Goal: Complete application form

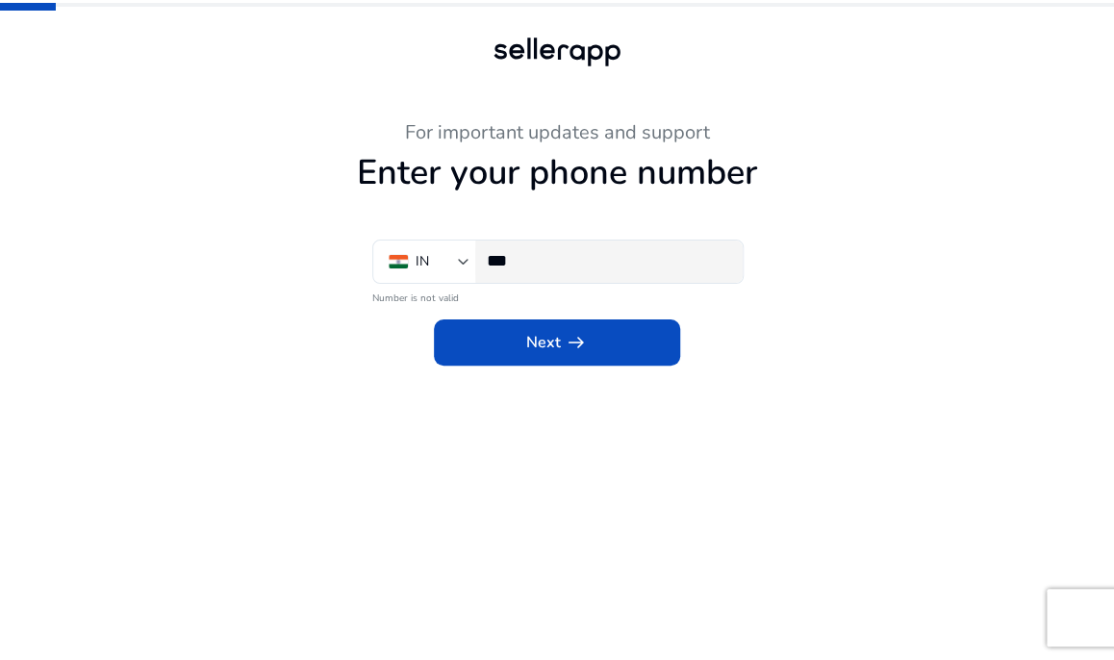
click at [561, 280] on div "***" at bounding box center [607, 261] width 240 height 42
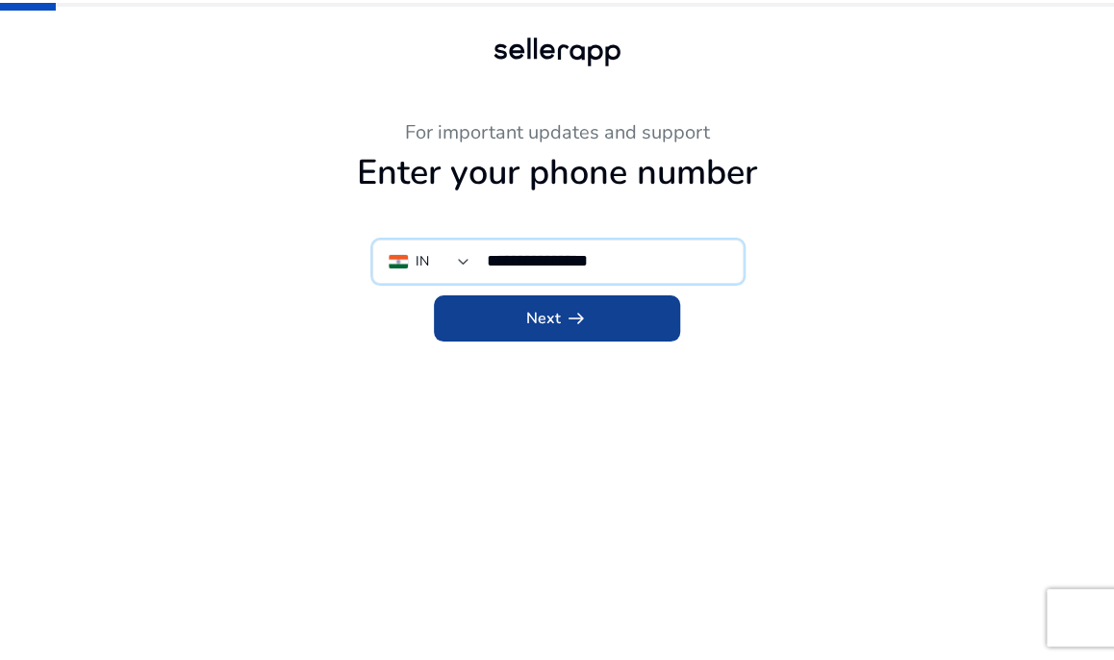
type input "**********"
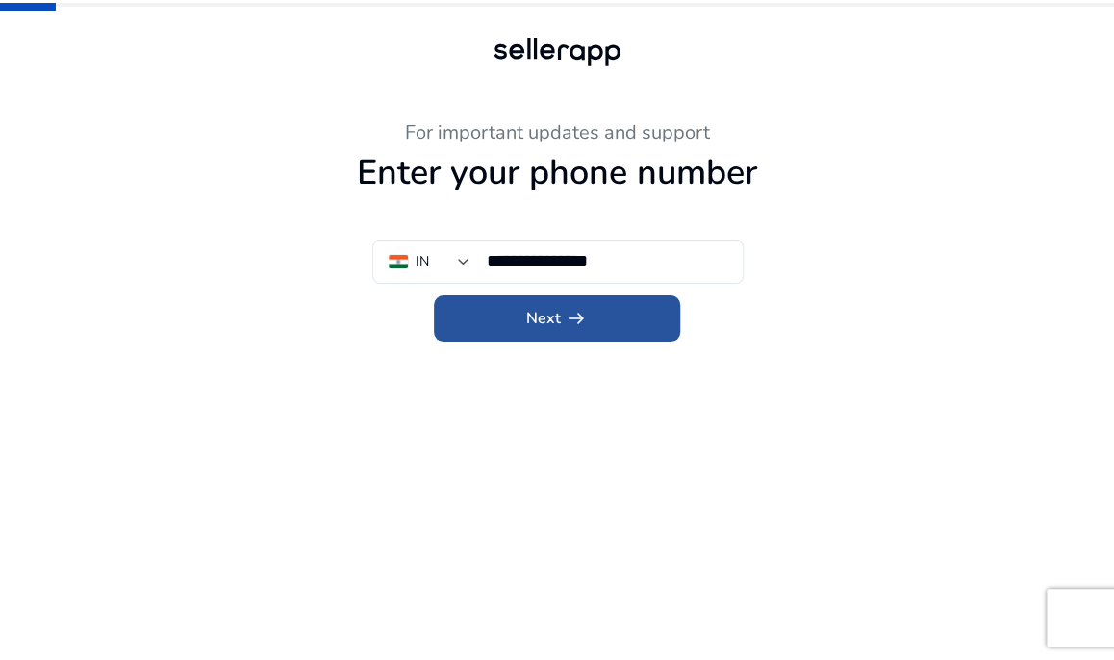
click at [599, 322] on span at bounding box center [557, 318] width 246 height 46
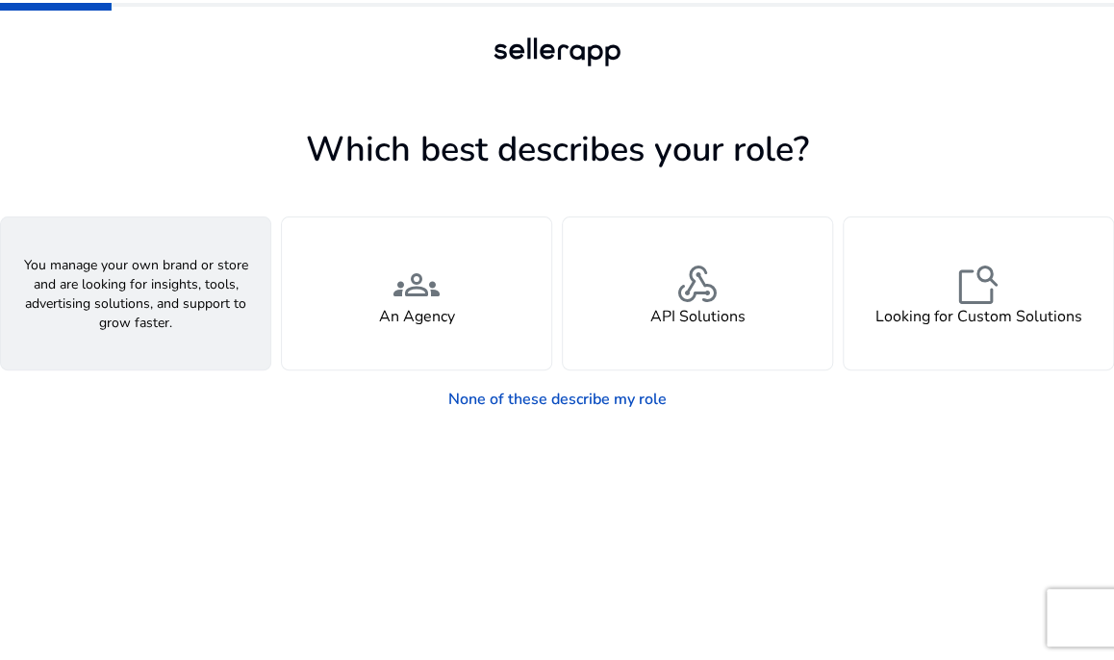
click at [135, 287] on span "person" at bounding box center [136, 285] width 46 height 46
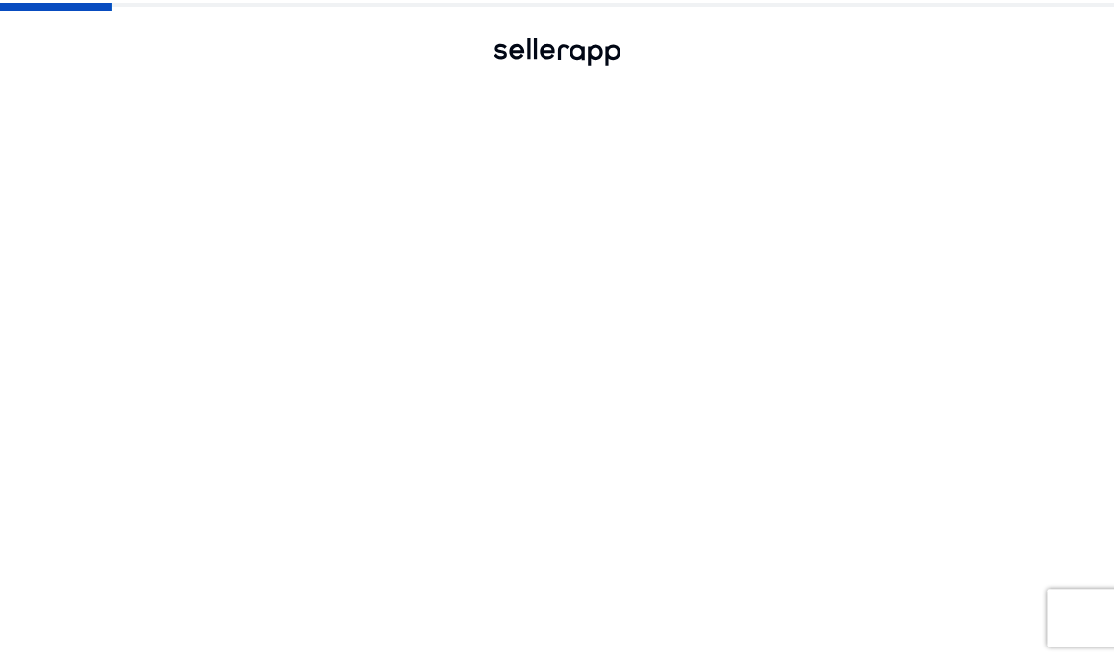
click at [135, 287] on span "person" at bounding box center [136, 285] width 46 height 46
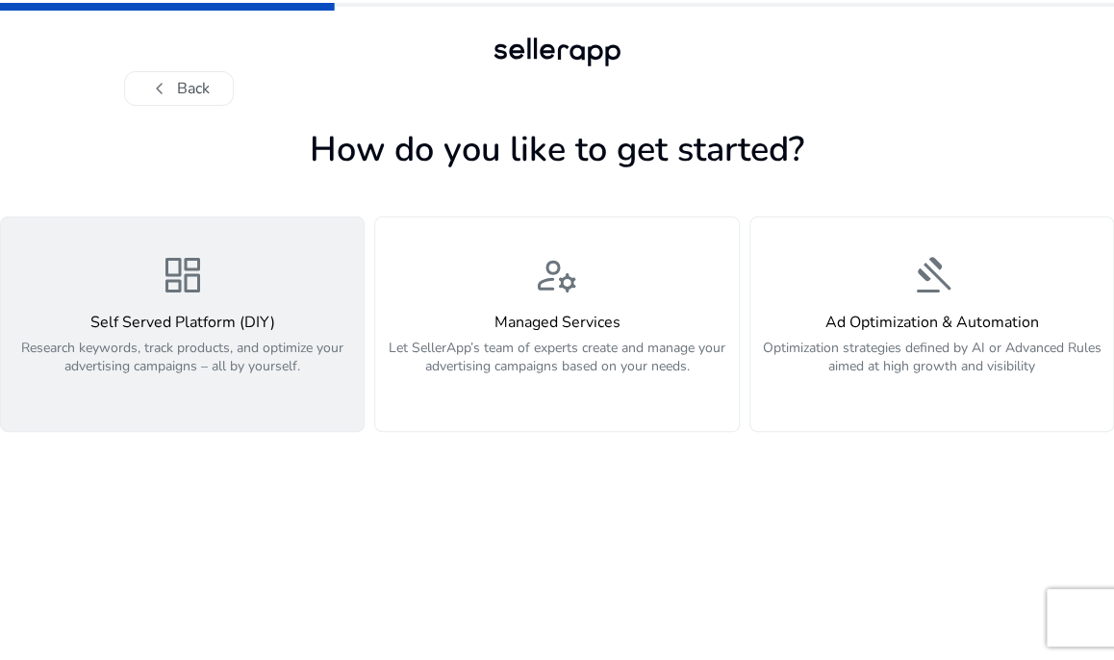
click at [214, 336] on div "Self Served Platform (DIY) Research keywords, track products, and optimize your…" at bounding box center [182, 355] width 339 height 83
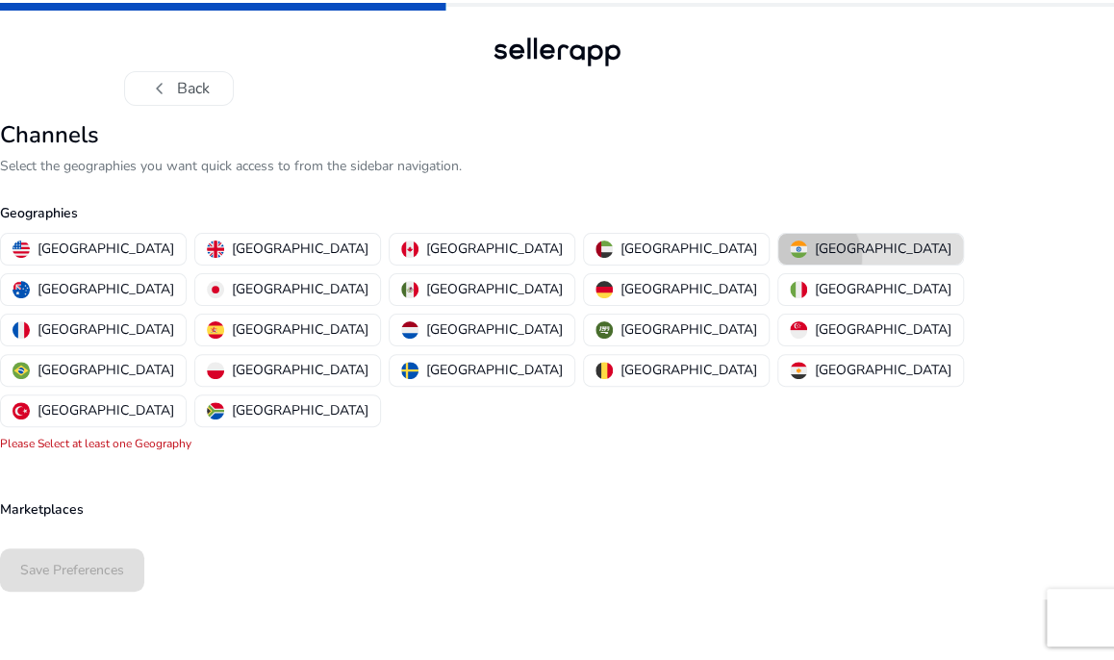
click at [790, 258] on div "[GEOGRAPHIC_DATA]" at bounding box center [871, 249] width 162 height 20
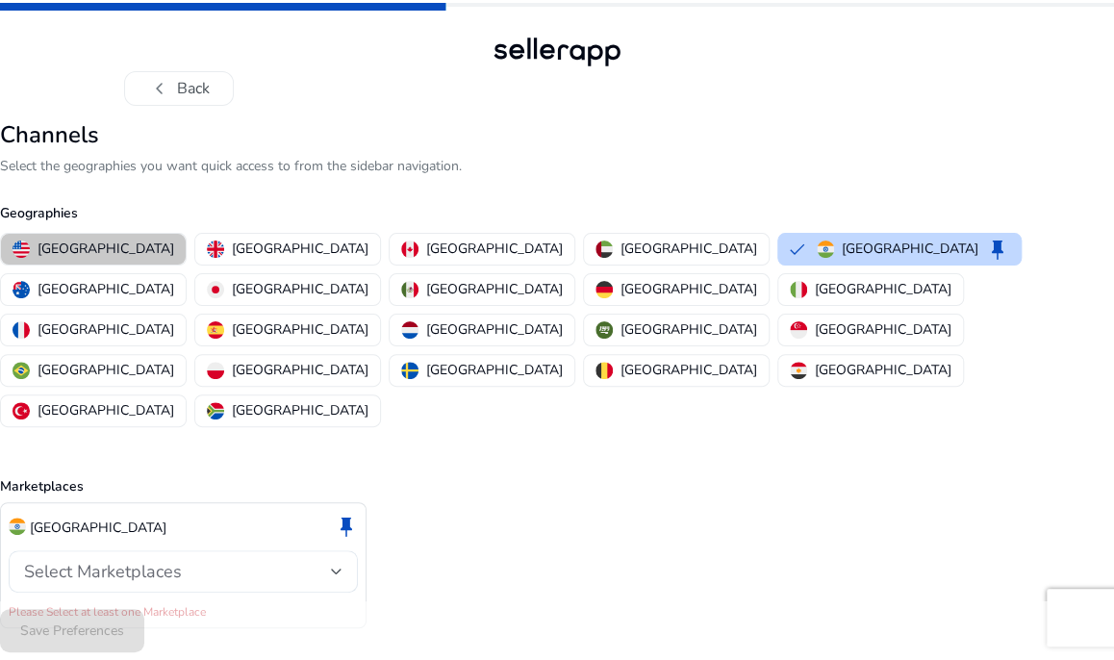
click at [104, 251] on p "[GEOGRAPHIC_DATA]" at bounding box center [106, 249] width 137 height 20
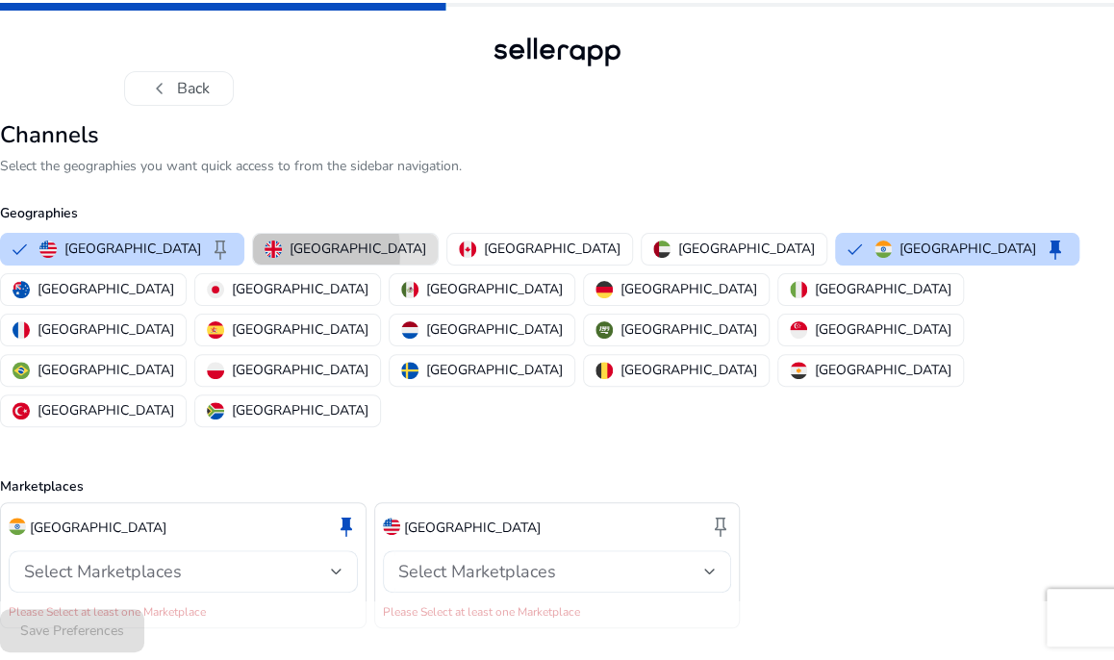
click at [264, 252] on img "button" at bounding box center [272, 248] width 17 height 17
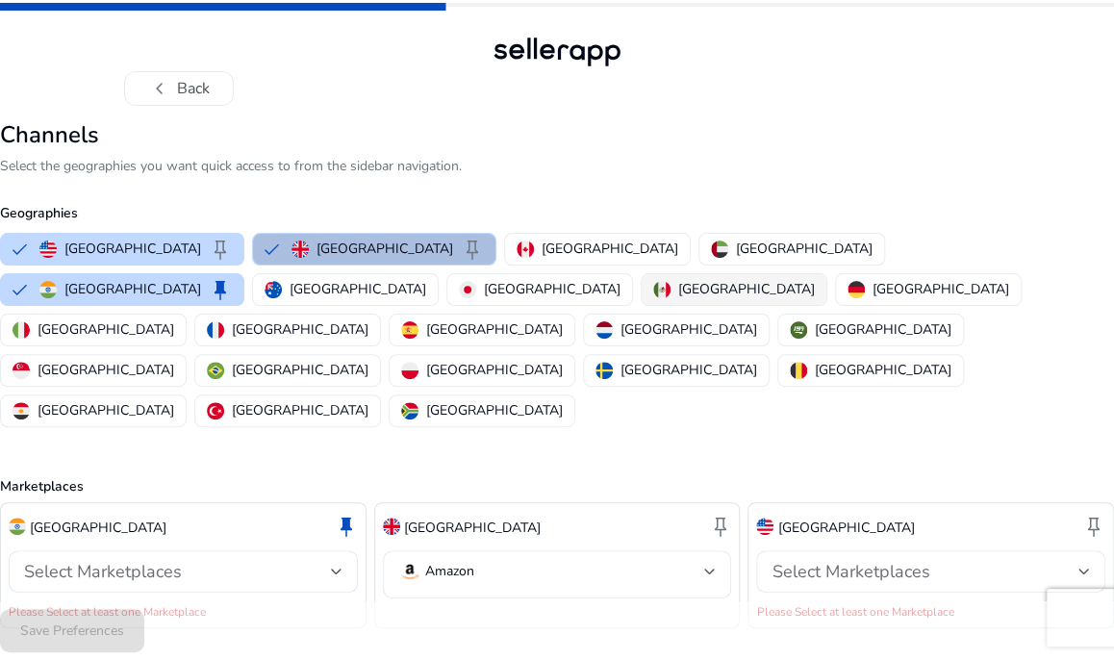
click at [641, 299] on button "[GEOGRAPHIC_DATA]" at bounding box center [733, 289] width 185 height 31
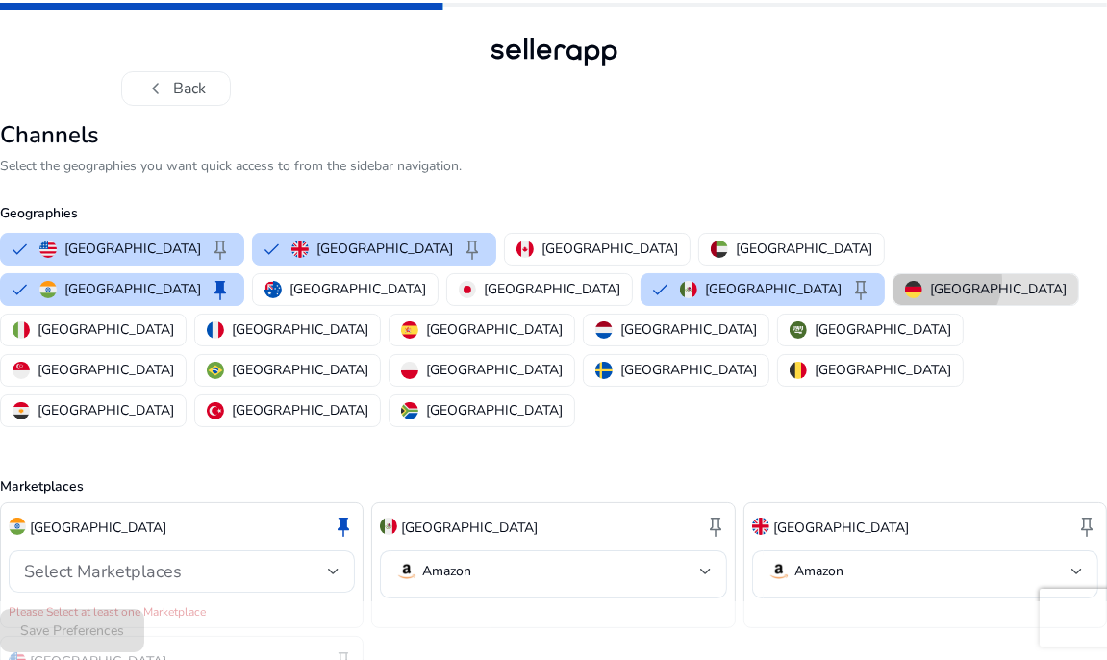
click at [930, 280] on p "[GEOGRAPHIC_DATA]" at bounding box center [998, 289] width 137 height 20
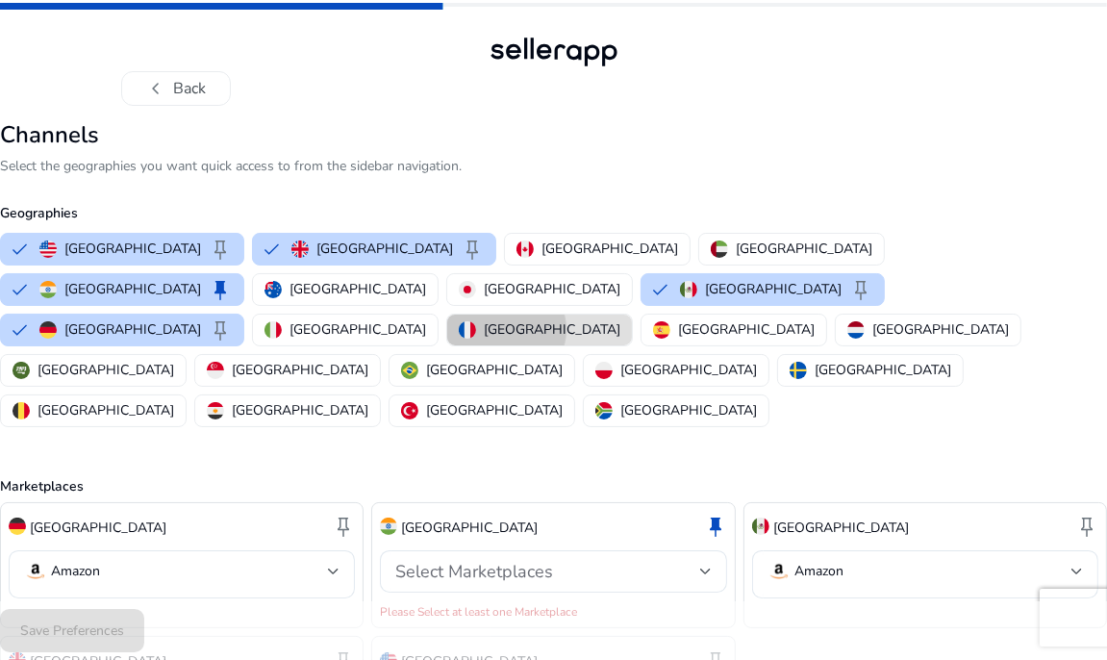
click at [484, 319] on p "[GEOGRAPHIC_DATA]" at bounding box center [552, 329] width 137 height 20
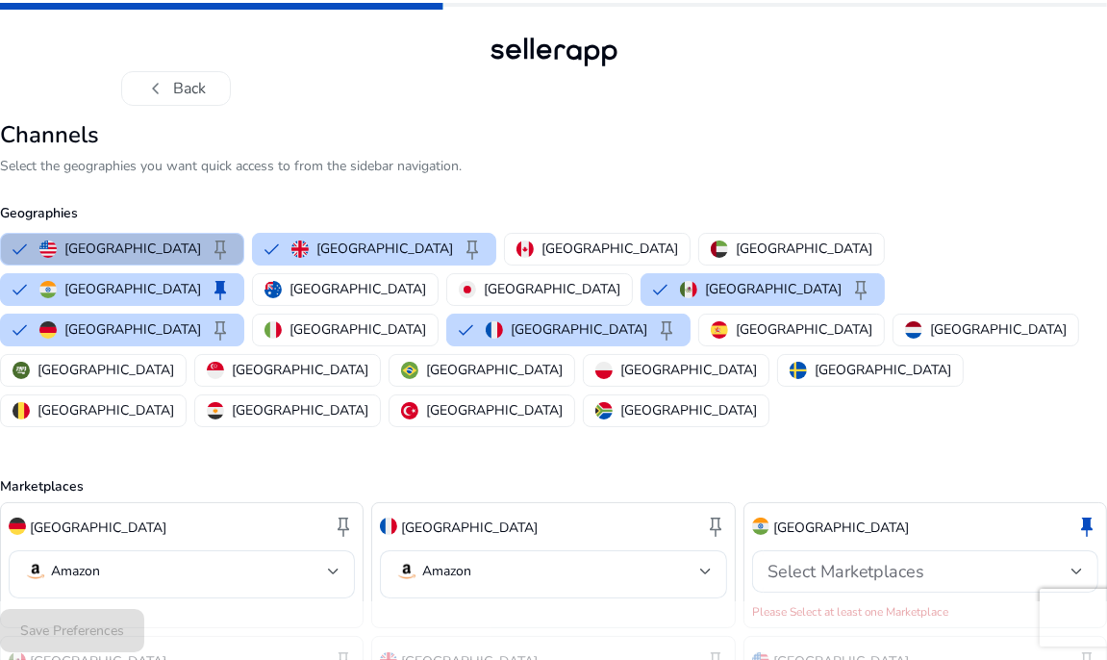
click at [358, 270] on div "[GEOGRAPHIC_DATA] keep [GEOGRAPHIC_DATA] keep [GEOGRAPHIC_DATA] [GEOGRAPHIC_DAT…" at bounding box center [549, 330] width 1115 height 202
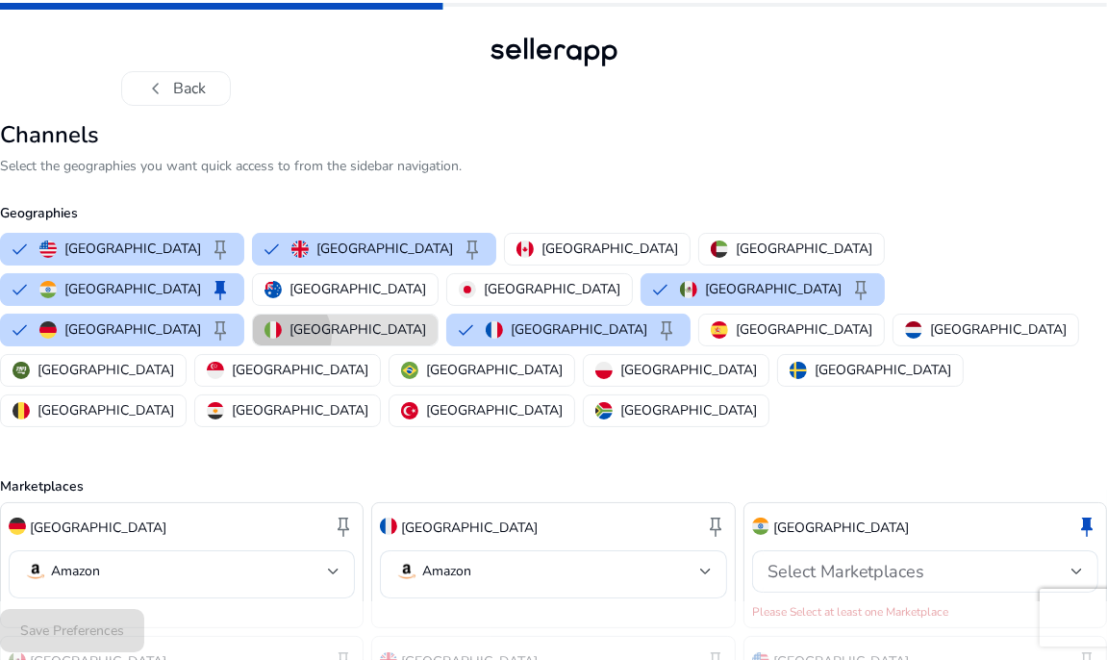
click at [362, 319] on div "[GEOGRAPHIC_DATA]" at bounding box center [345, 329] width 162 height 20
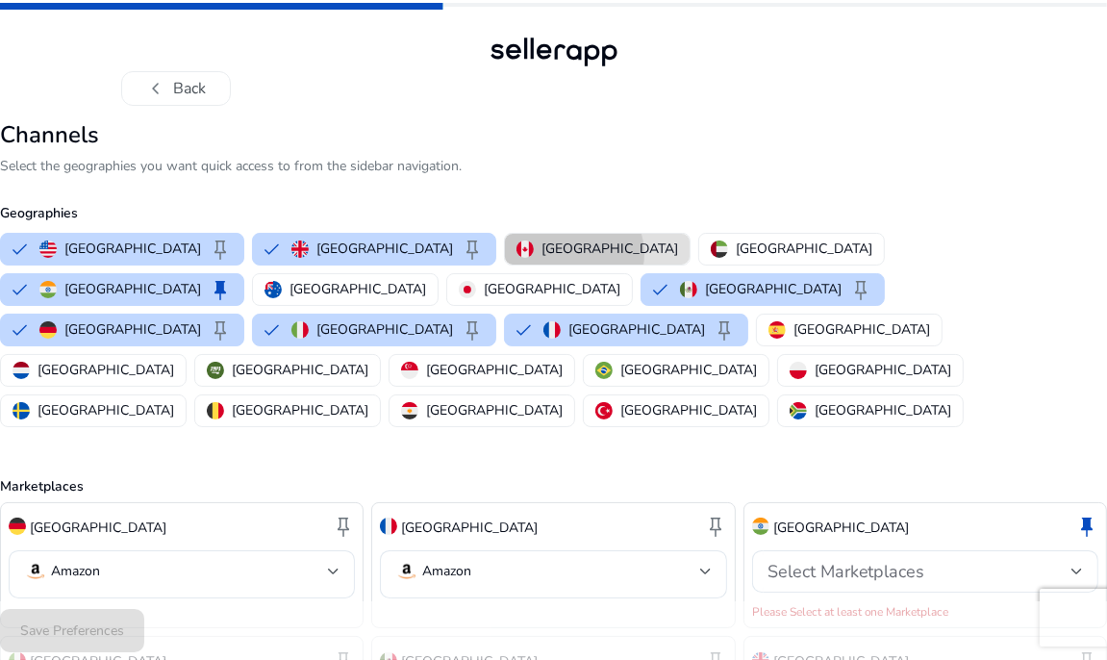
click at [541, 254] on p "[GEOGRAPHIC_DATA]" at bounding box center [609, 249] width 137 height 20
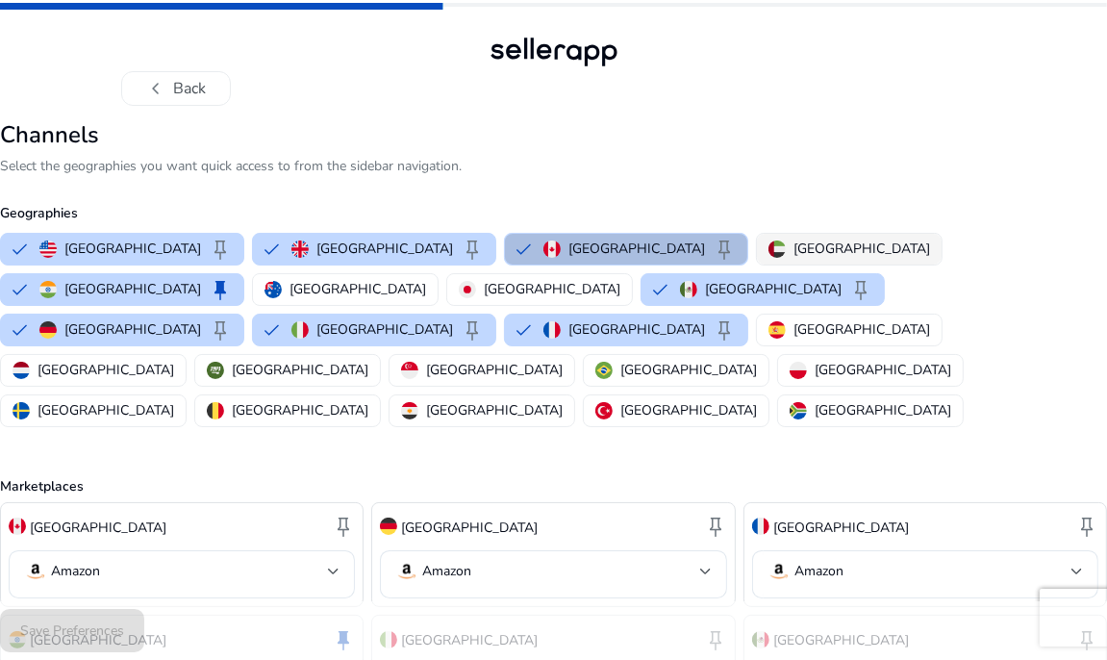
click at [793, 256] on p "[GEOGRAPHIC_DATA]" at bounding box center [861, 249] width 137 height 20
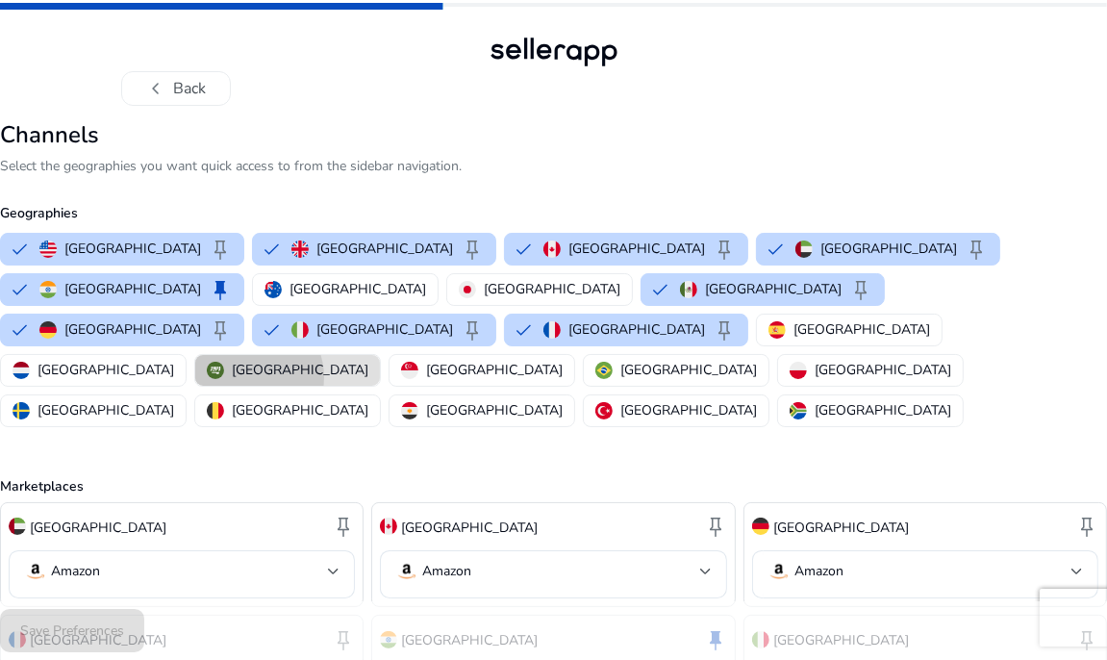
click at [368, 360] on p "[GEOGRAPHIC_DATA]" at bounding box center [300, 370] width 137 height 20
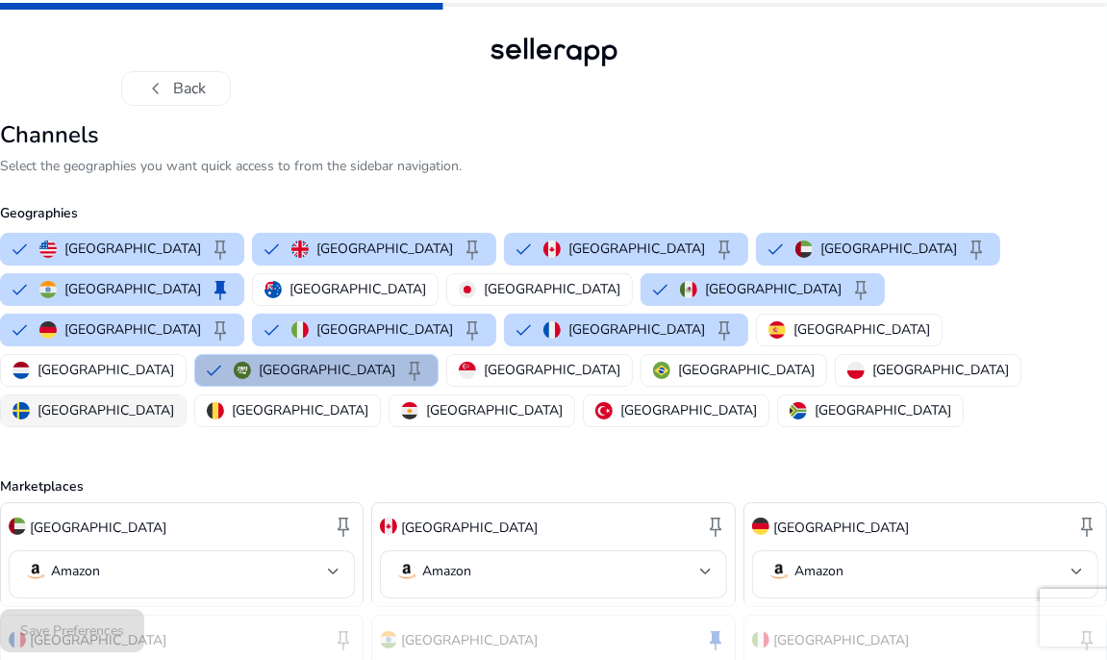
click at [30, 402] on img "button" at bounding box center [21, 410] width 17 height 17
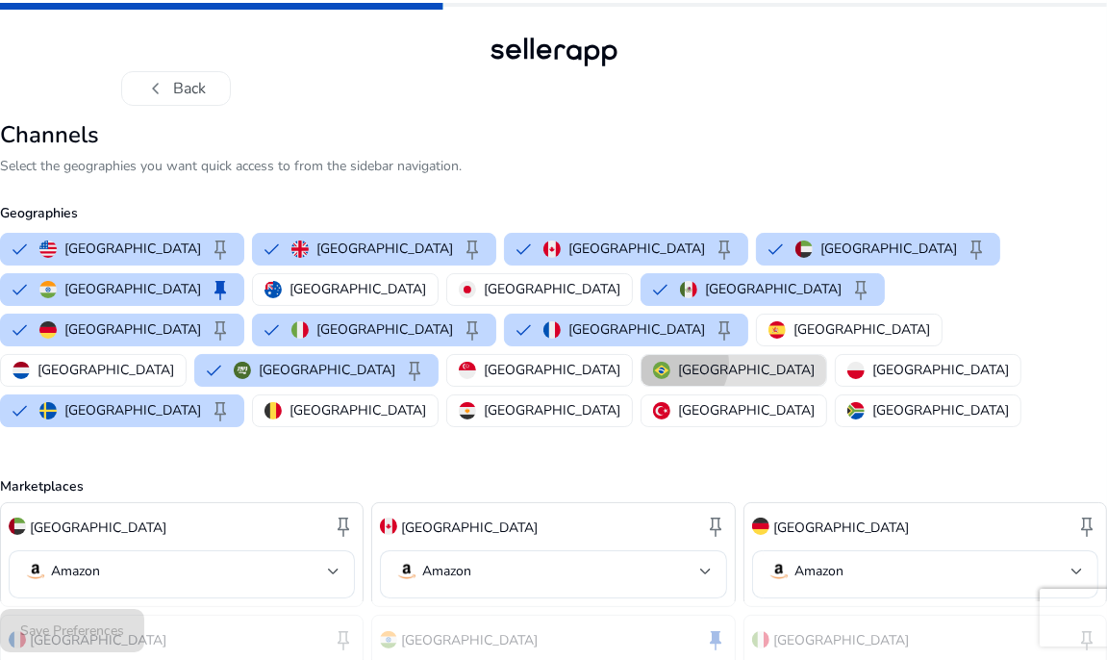
click at [653, 360] on div "[GEOGRAPHIC_DATA]" at bounding box center [734, 370] width 162 height 20
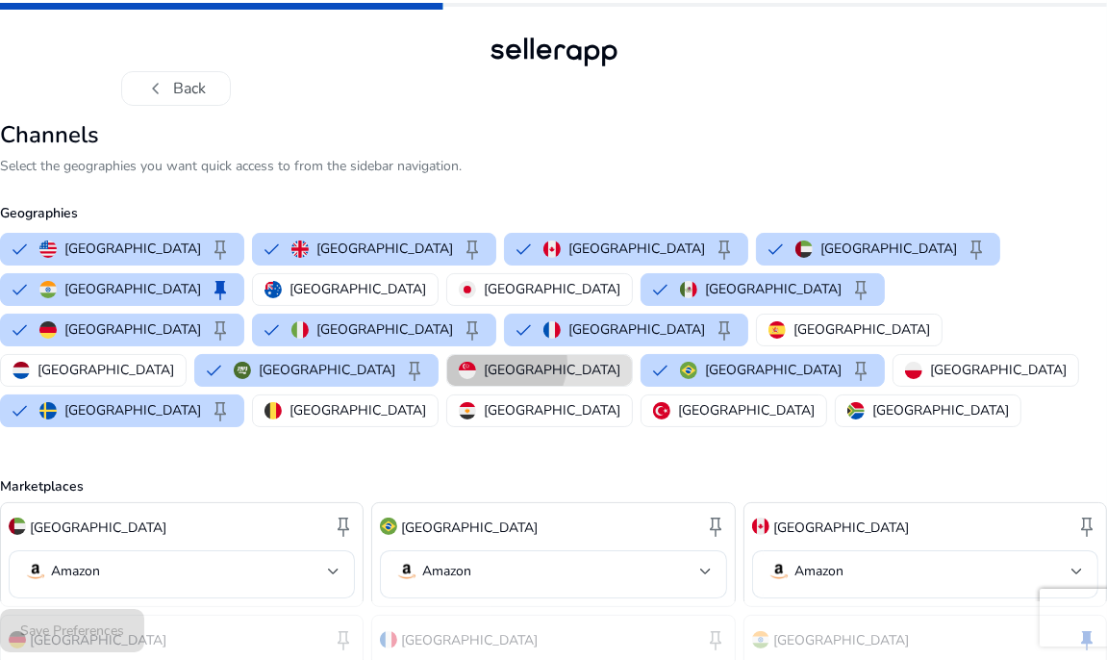
click at [484, 360] on p "[GEOGRAPHIC_DATA]" at bounding box center [552, 370] width 137 height 20
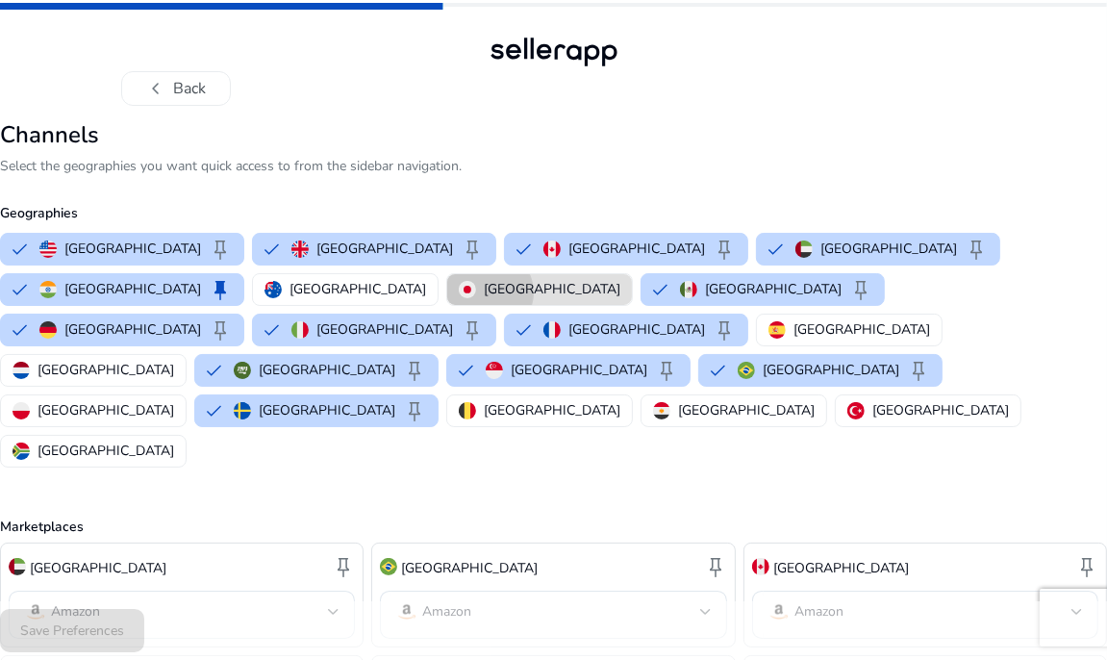
click at [484, 291] on p "[GEOGRAPHIC_DATA]" at bounding box center [552, 289] width 137 height 20
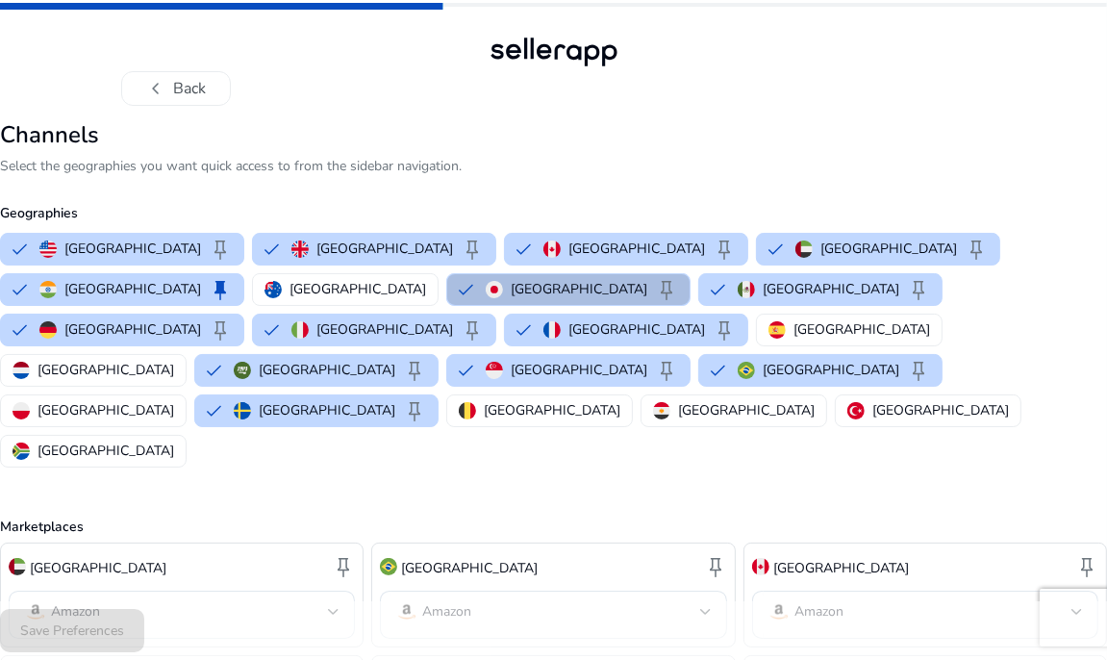
click at [133, 551] on div "[GEOGRAPHIC_DATA]" at bounding box center [88, 567] width 158 height 33
click at [132, 558] on p "[GEOGRAPHIC_DATA]" at bounding box center [98, 568] width 137 height 20
click at [1104, 20] on div "chevron_left Back" at bounding box center [553, 53] width 1107 height 106
click at [1103, 52] on div "chevron_left Back" at bounding box center [553, 53] width 1107 height 106
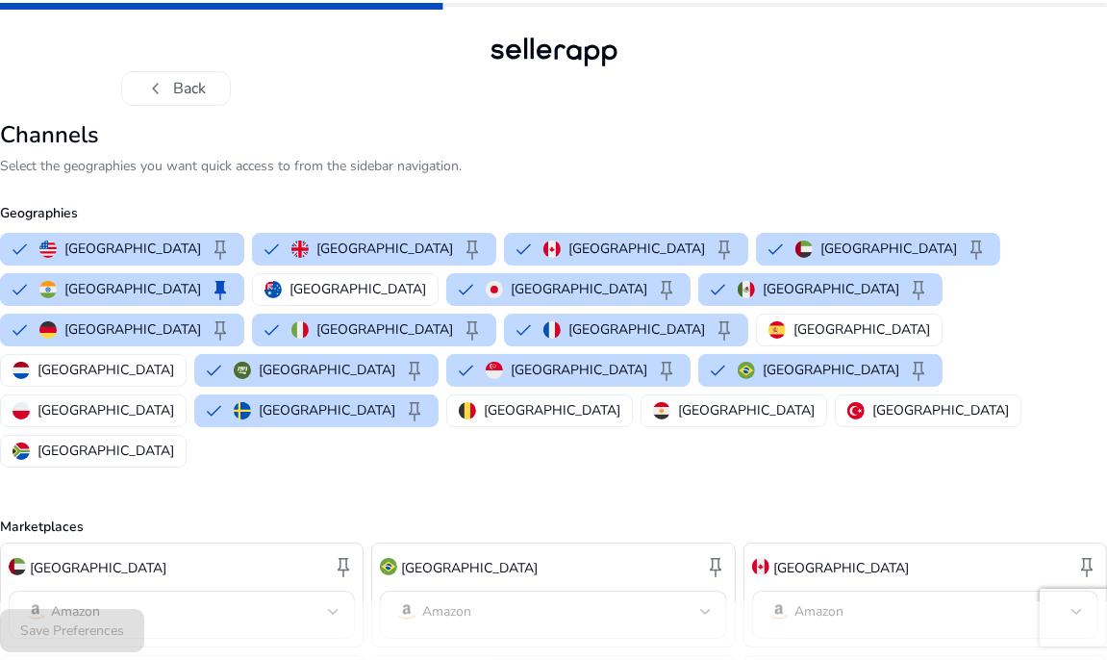
click at [1103, 52] on div "chevron_left Back" at bounding box center [553, 53] width 1107 height 106
click at [1079, 608] on div at bounding box center [1077, 612] width 12 height 8
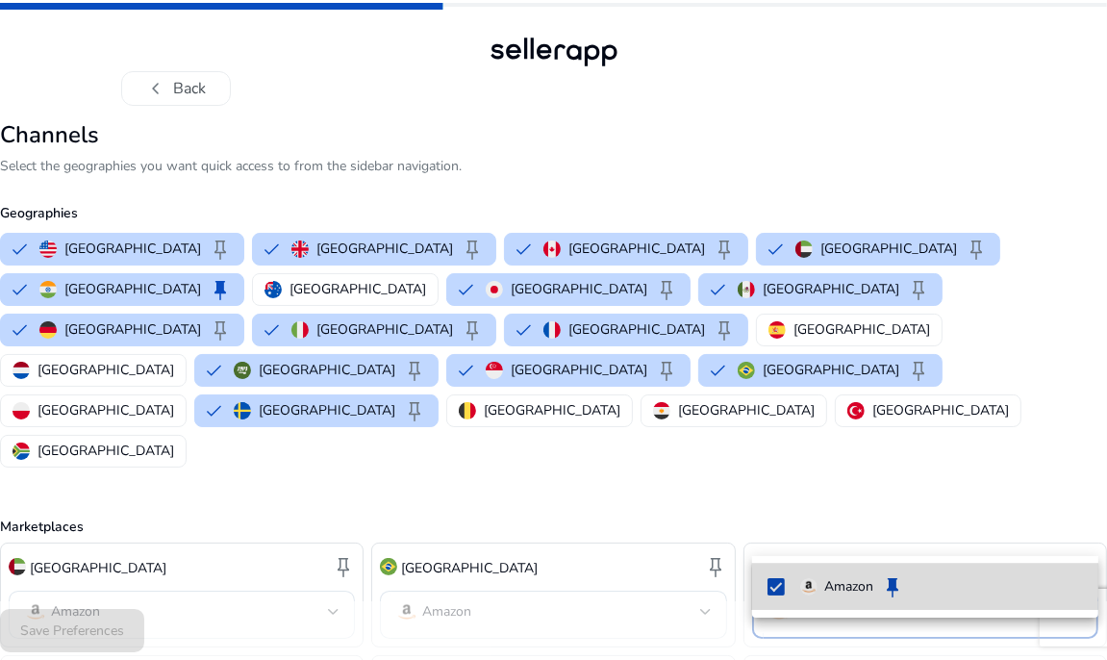
click at [970, 597] on span "Amazon keep" at bounding box center [942, 586] width 284 height 23
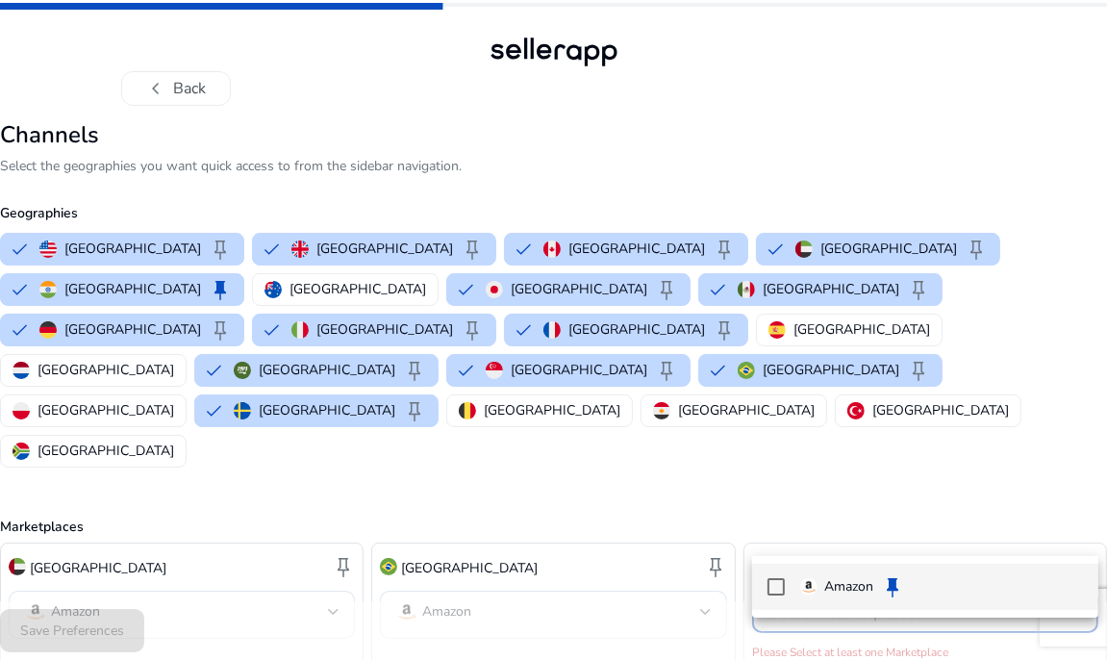
click at [648, 334] on div at bounding box center [553, 330] width 1107 height 660
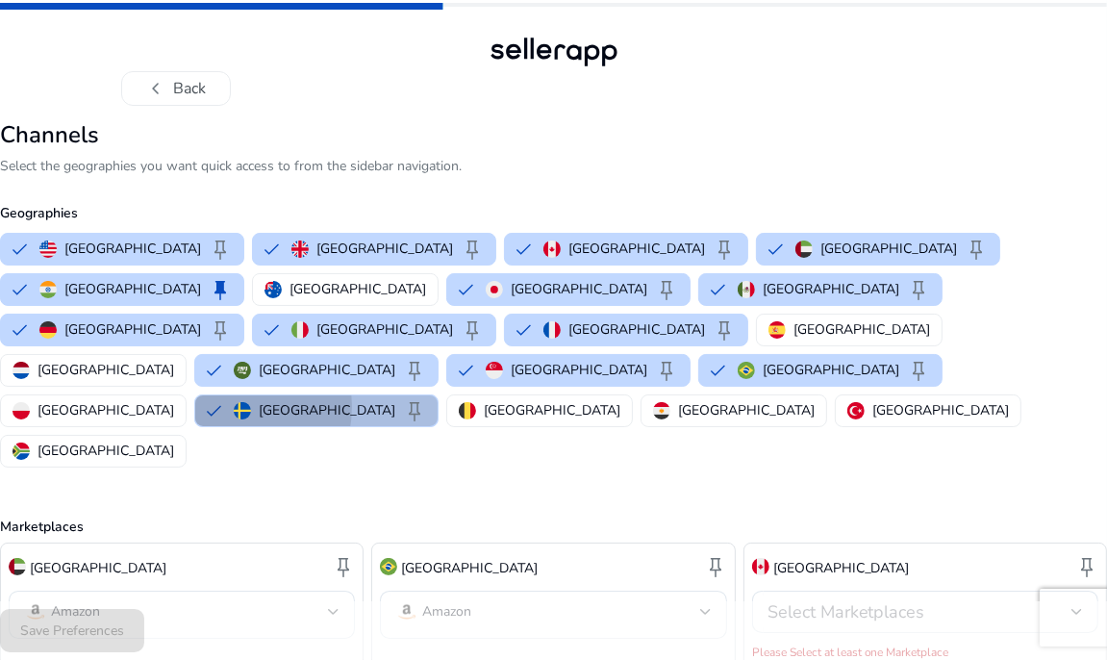
click at [438, 395] on button "Sweden keep" at bounding box center [316, 410] width 242 height 31
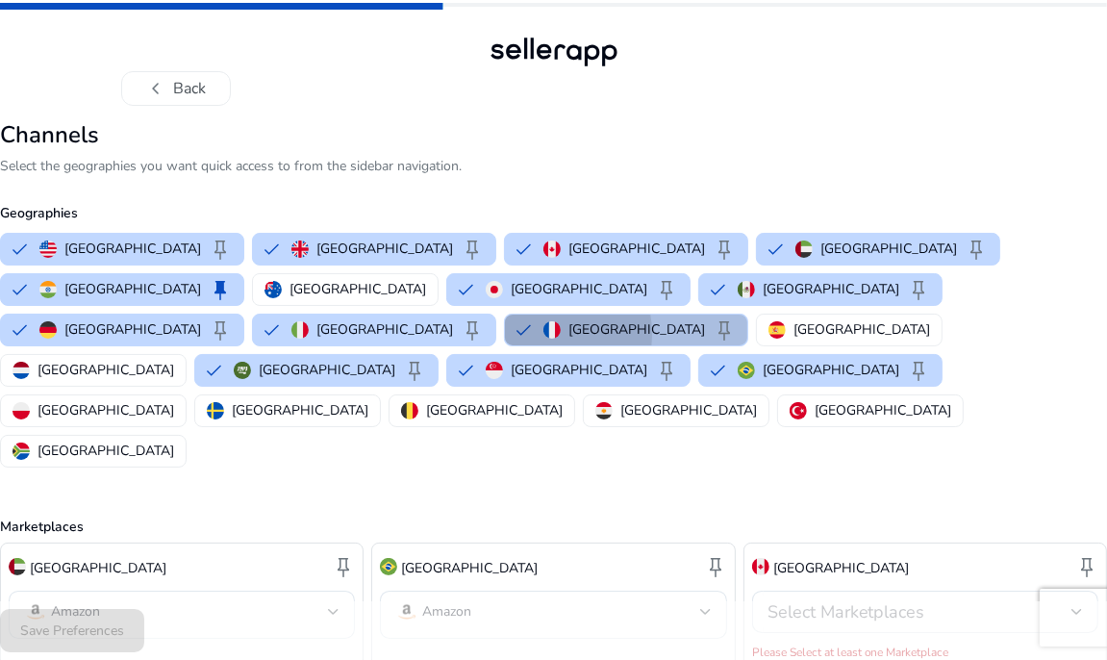
click at [643, 314] on button "France keep" at bounding box center [626, 329] width 242 height 31
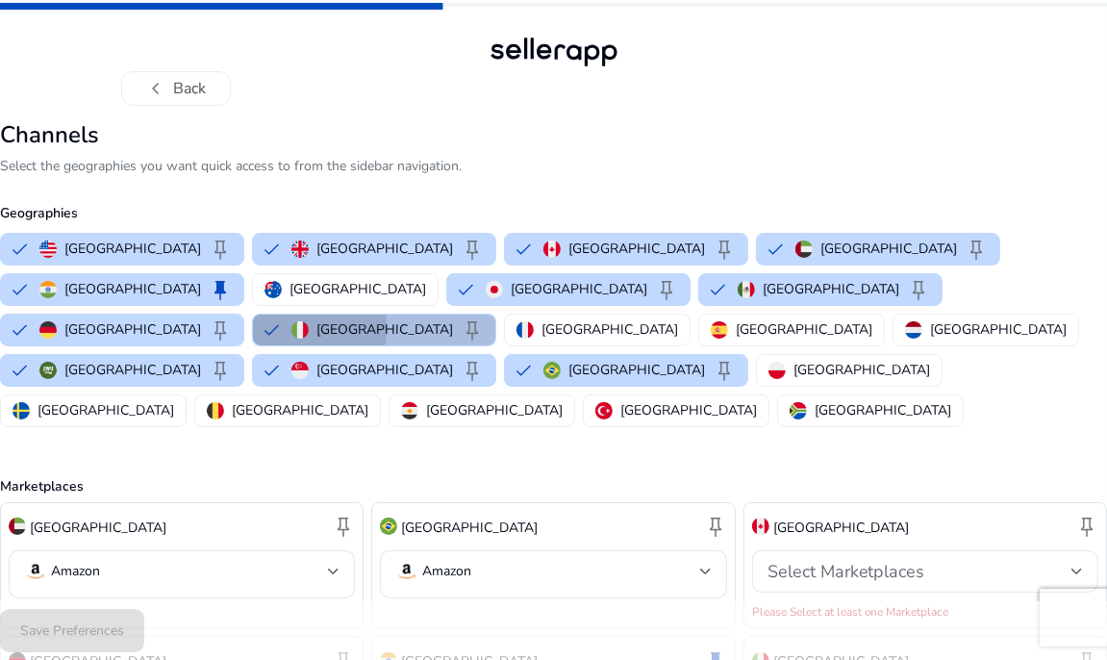
click at [493, 314] on button "Italy keep" at bounding box center [374, 329] width 242 height 31
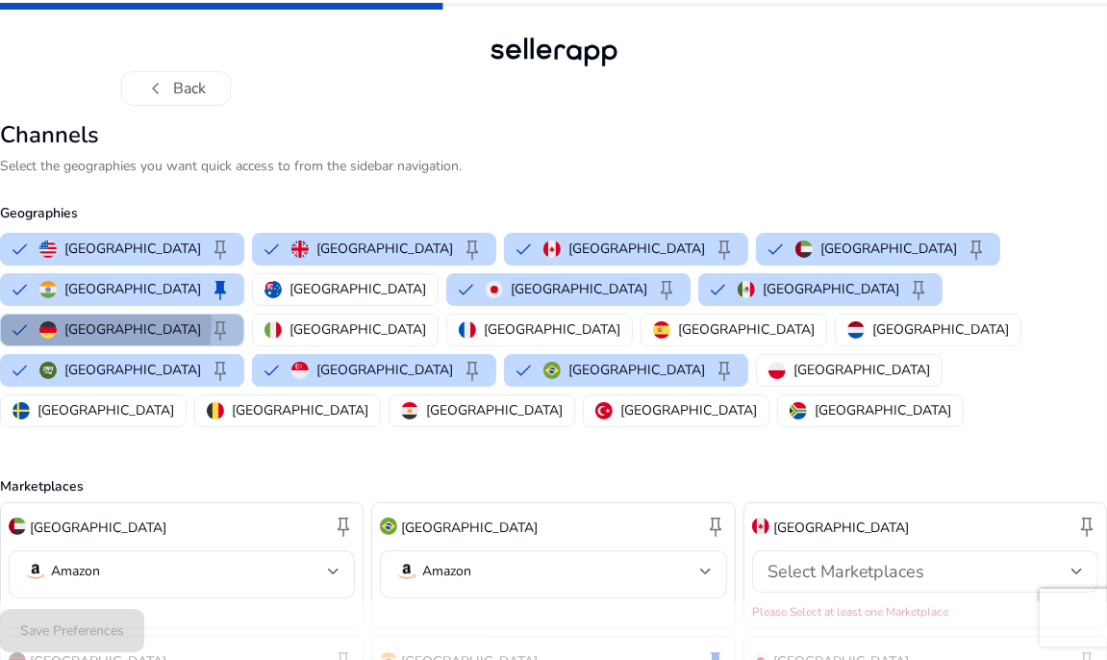
click at [201, 319] on p "[GEOGRAPHIC_DATA]" at bounding box center [132, 329] width 137 height 20
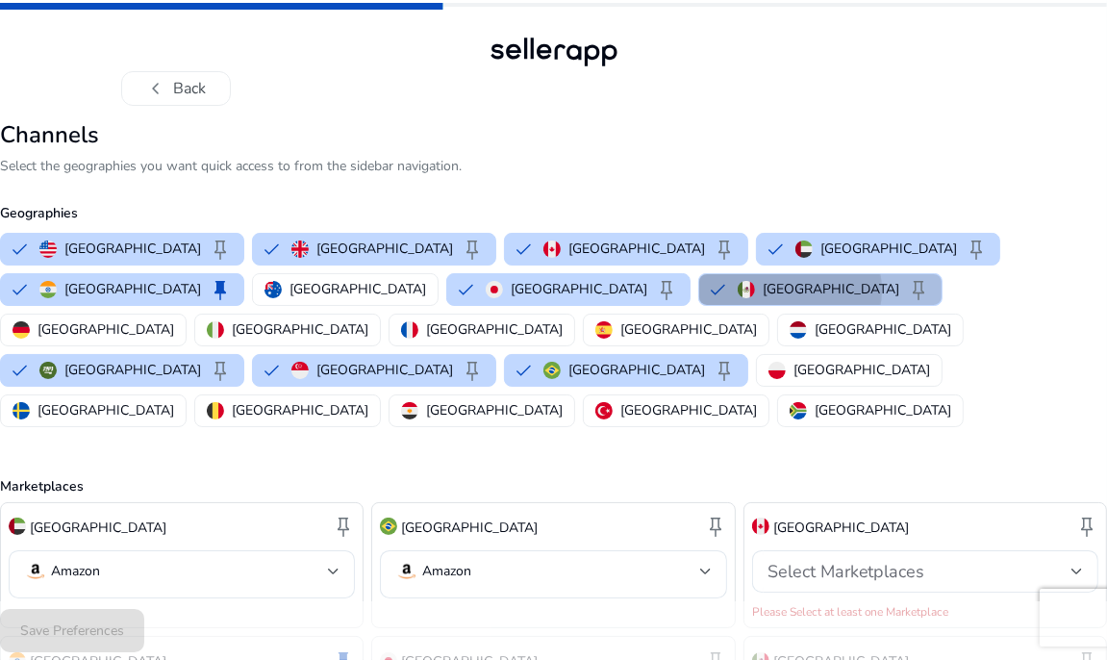
click at [763, 289] on p "[GEOGRAPHIC_DATA]" at bounding box center [831, 289] width 137 height 20
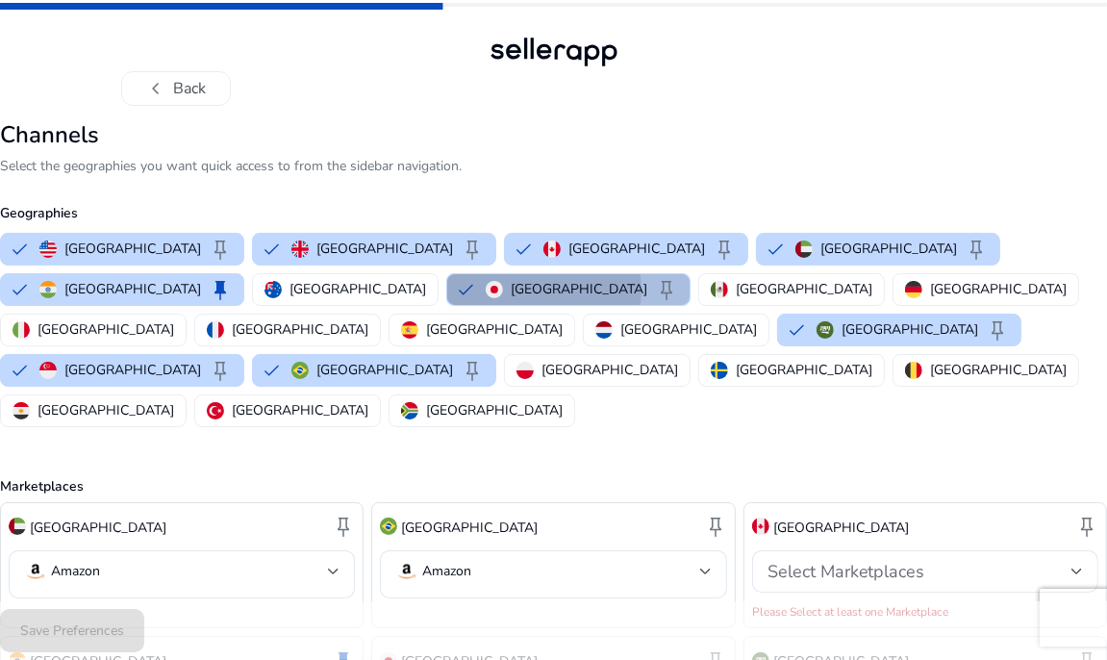
click at [511, 289] on p "[GEOGRAPHIC_DATA]" at bounding box center [579, 289] width 137 height 20
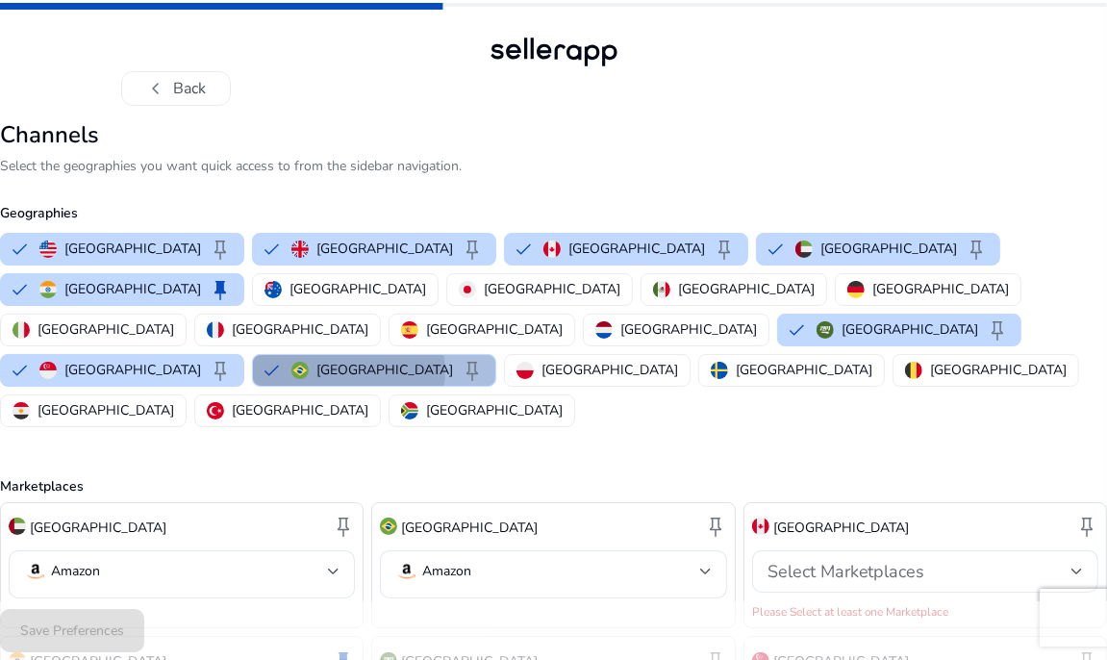
click at [316, 360] on p "[GEOGRAPHIC_DATA]" at bounding box center [384, 370] width 137 height 20
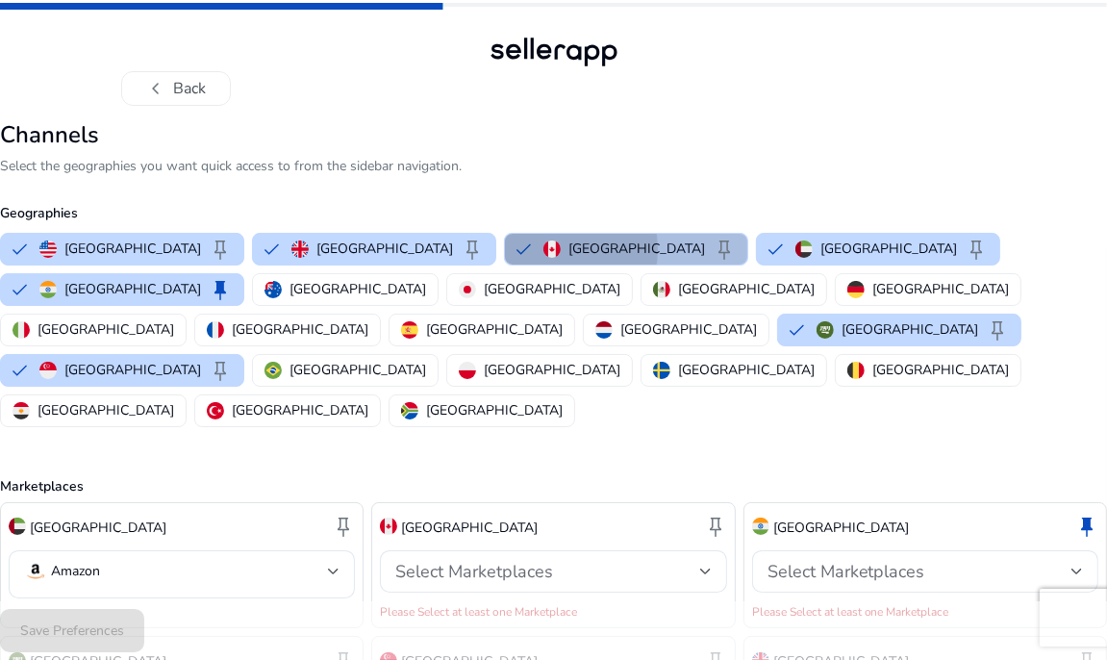
click at [543, 249] on img "button" at bounding box center [551, 248] width 17 height 17
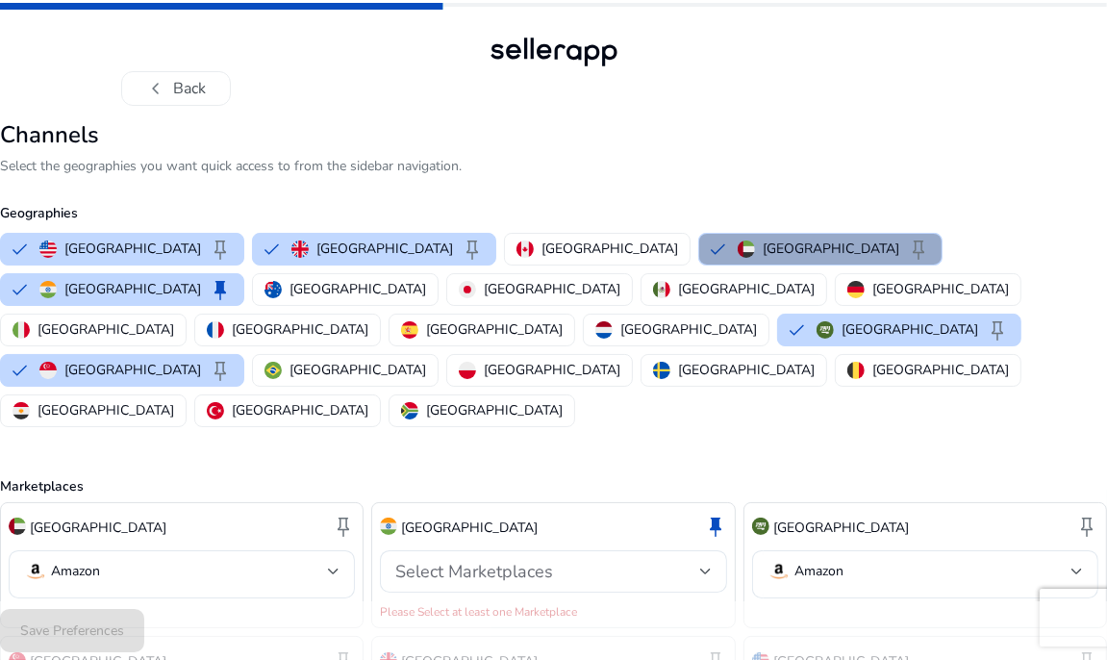
click at [763, 252] on p "[GEOGRAPHIC_DATA]" at bounding box center [831, 249] width 137 height 20
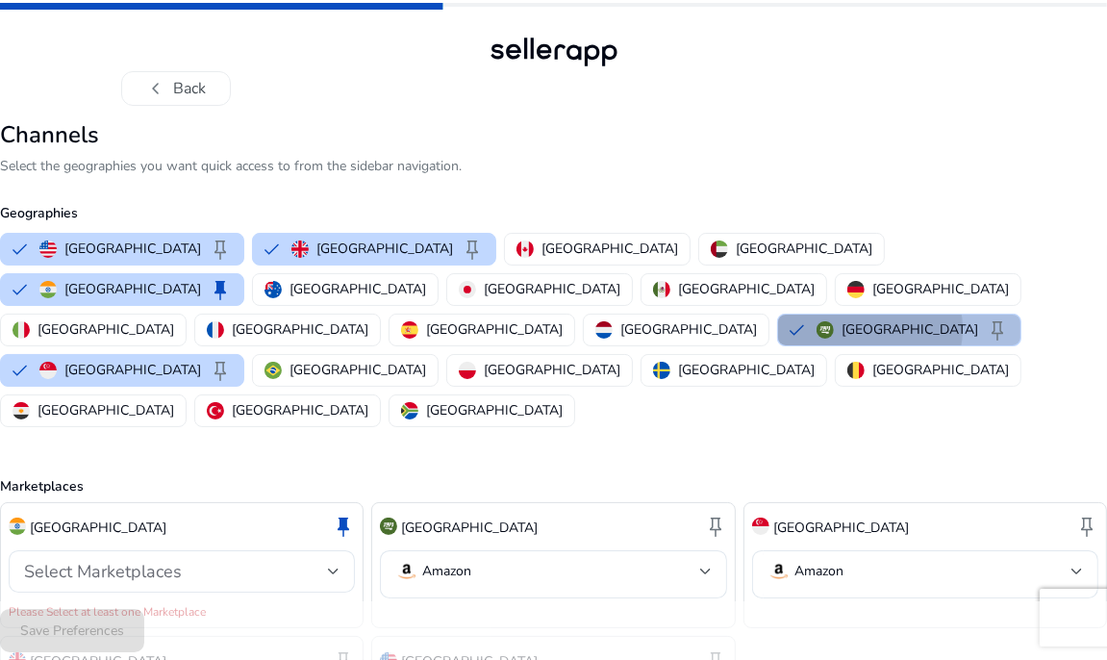
click at [841, 319] on p "[GEOGRAPHIC_DATA]" at bounding box center [909, 329] width 137 height 20
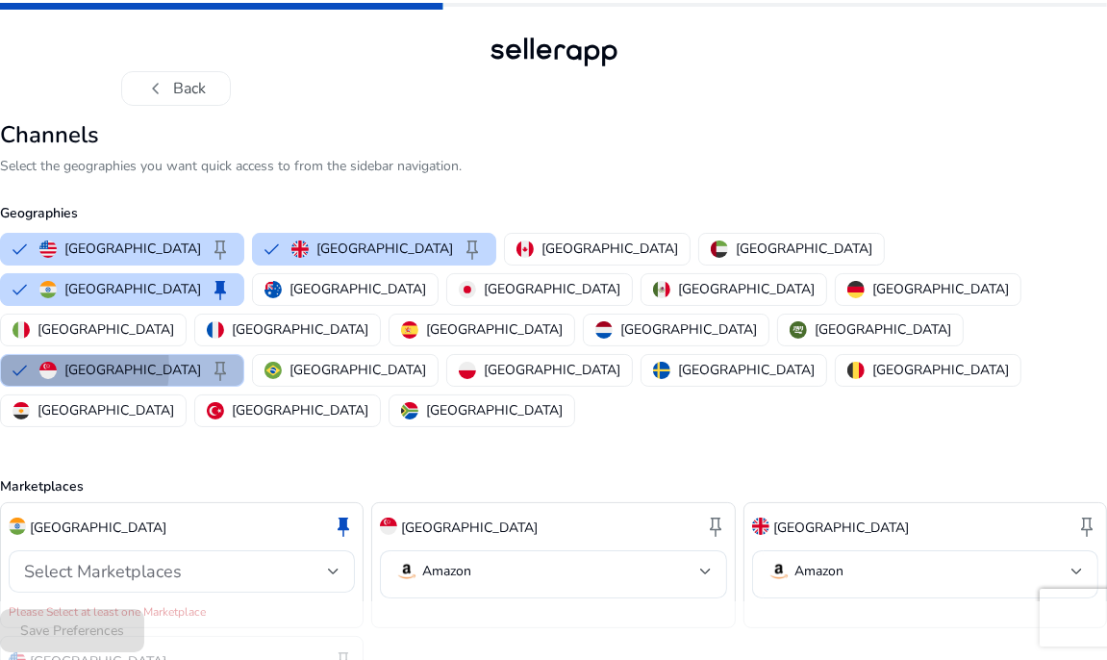
click at [243, 355] on button "Singapore keep" at bounding box center [122, 370] width 242 height 31
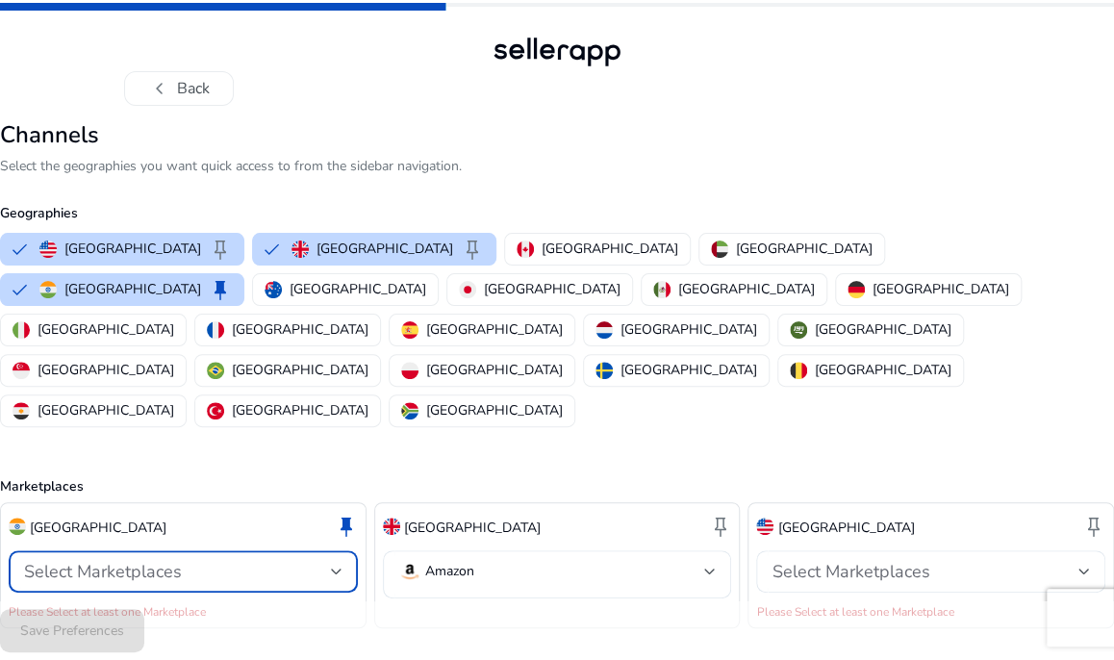
click at [188, 561] on div "Select Marketplaces" at bounding box center [177, 571] width 307 height 21
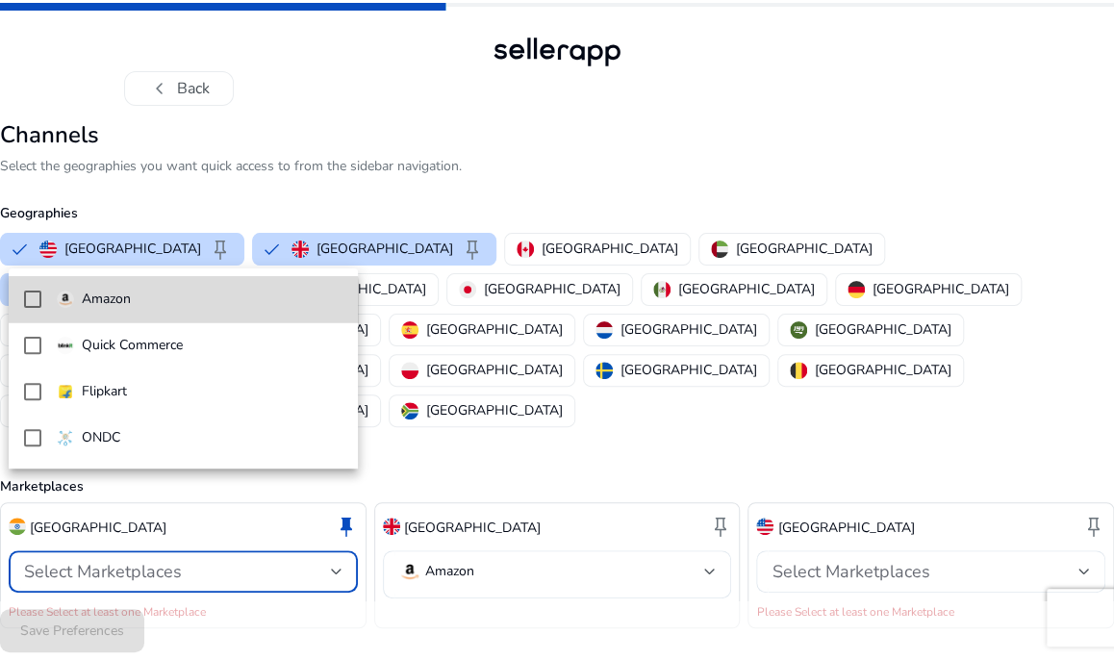
click at [138, 305] on span "Amazon" at bounding box center [200, 299] width 286 height 21
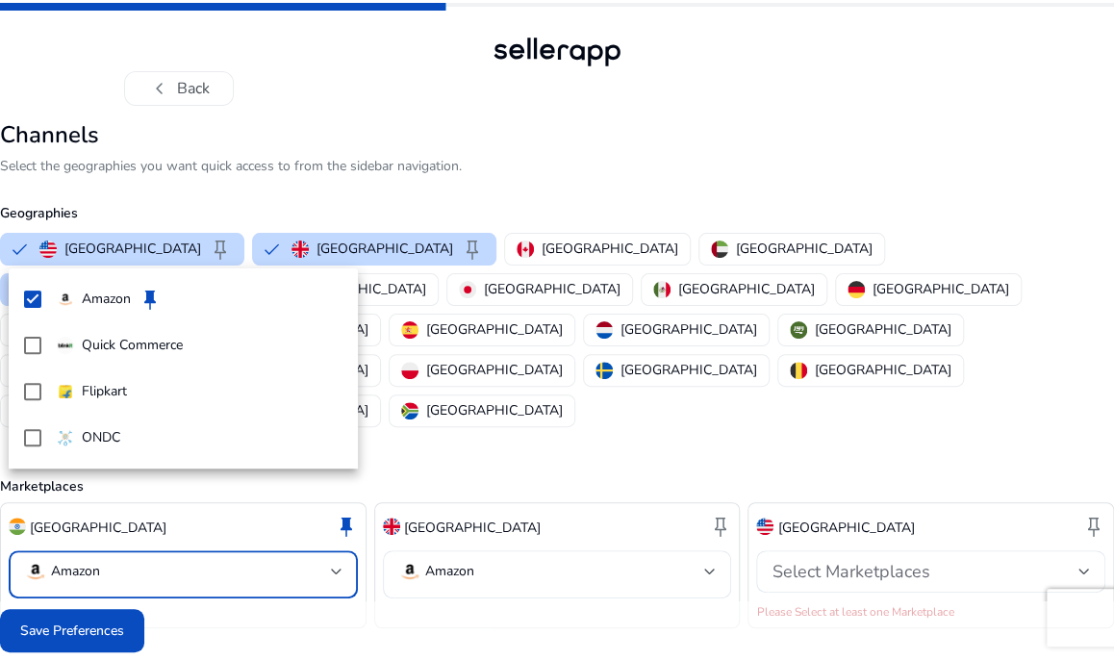
click at [448, 485] on div at bounding box center [557, 330] width 1114 height 660
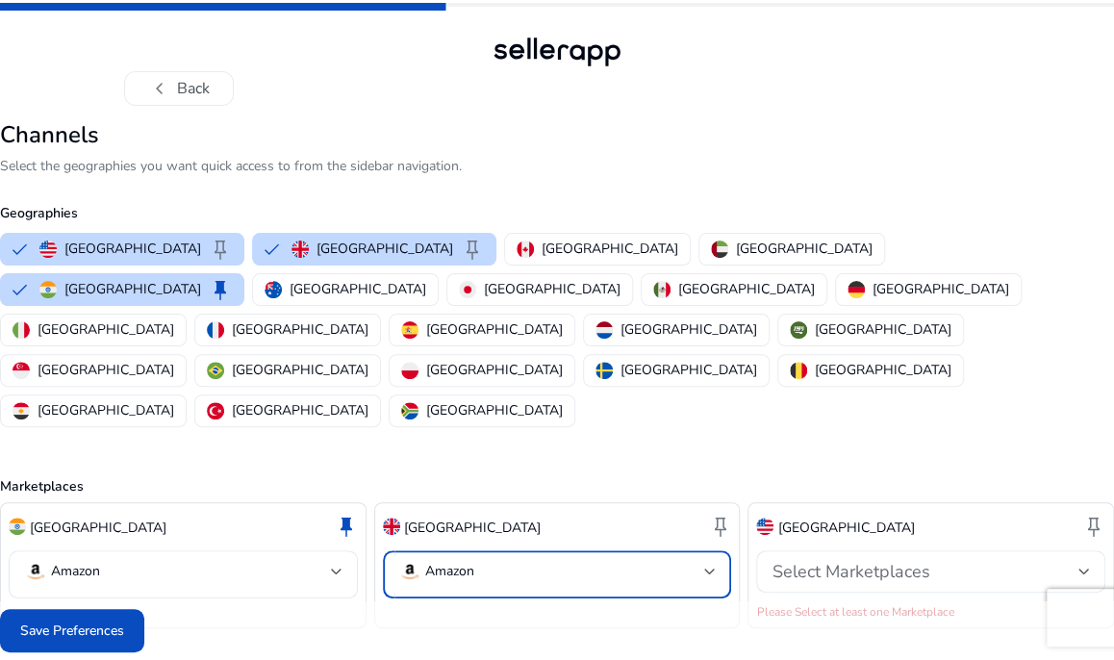
click at [448, 563] on p "Amazon" at bounding box center [449, 571] width 49 height 17
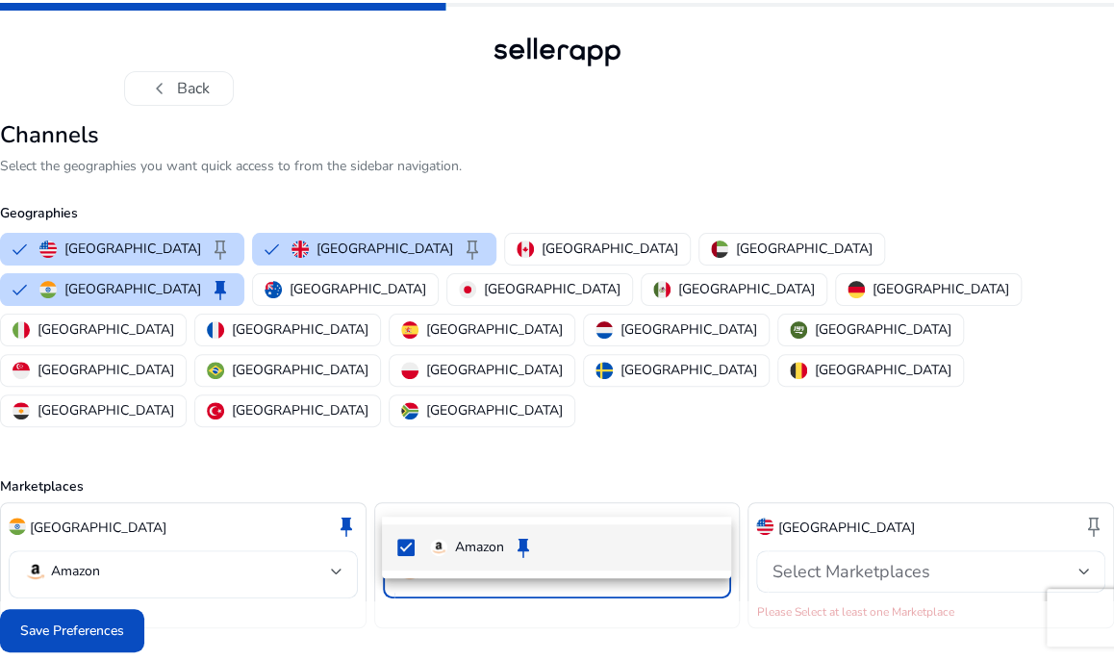
click at [515, 389] on div at bounding box center [557, 330] width 1114 height 660
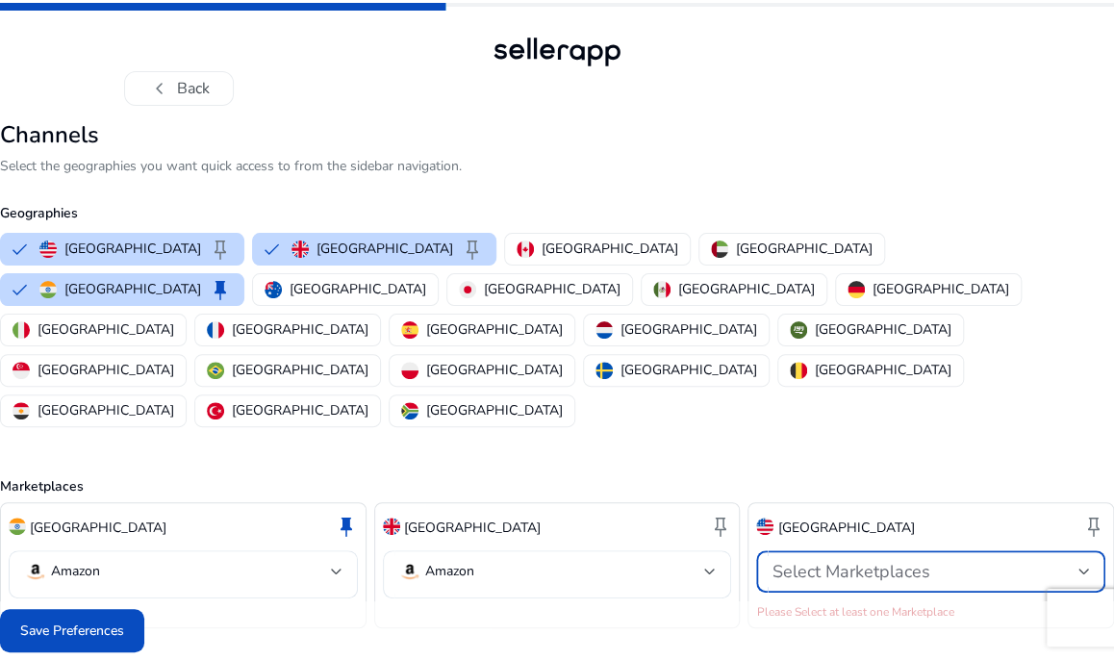
click at [983, 561] on div "Select Marketplaces" at bounding box center [924, 571] width 307 height 21
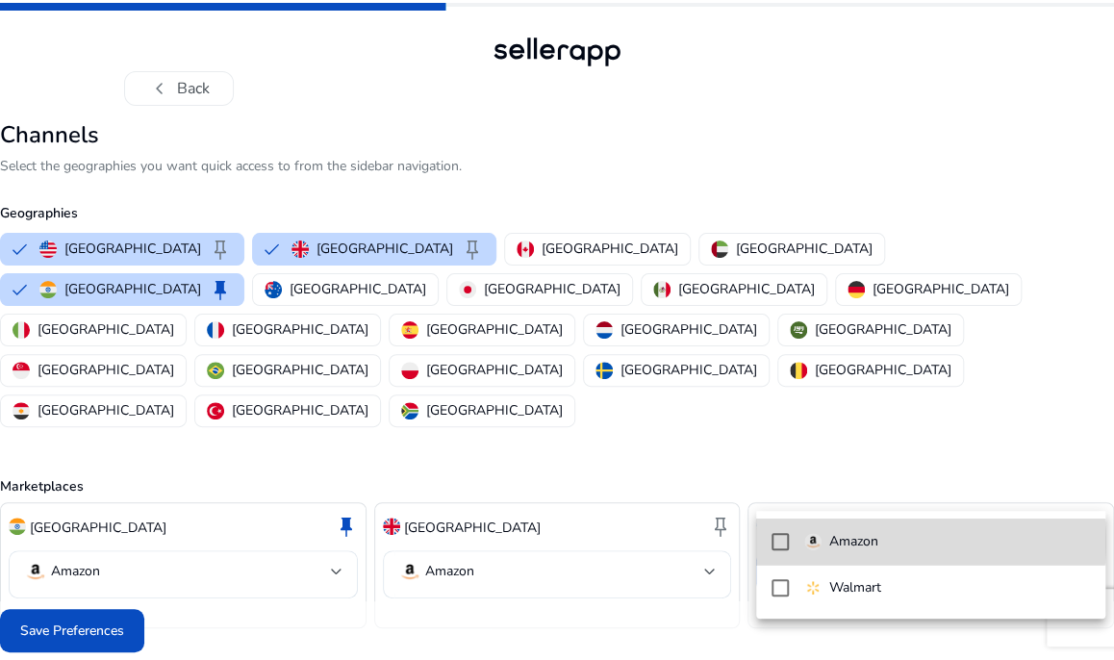
click at [892, 541] on span "Amazon" at bounding box center [947, 541] width 286 height 21
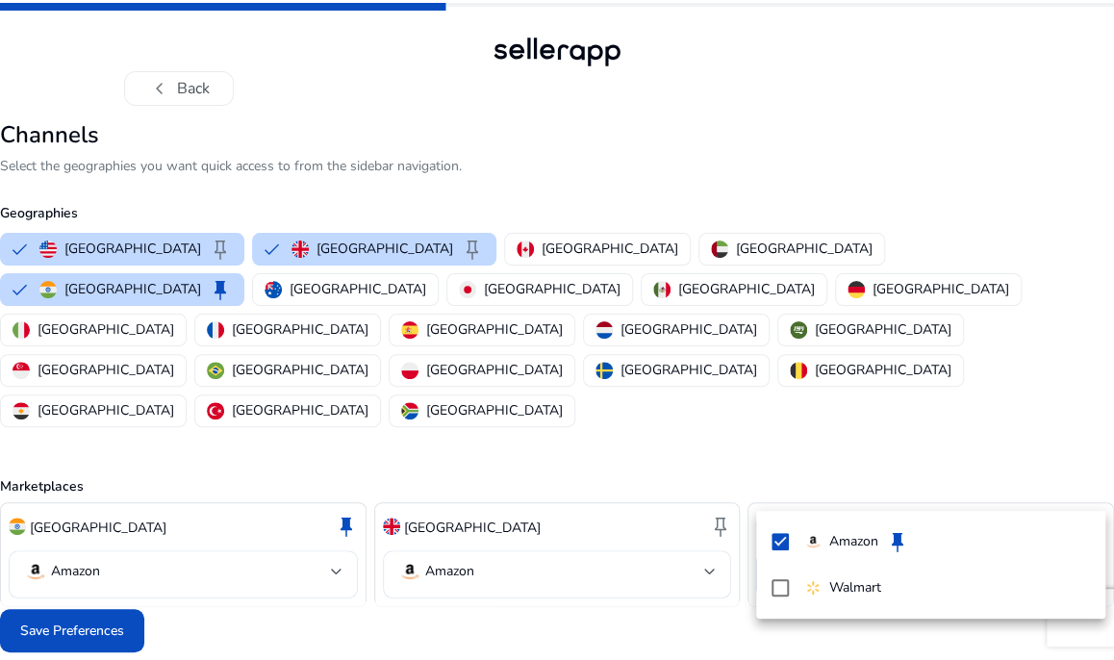
click at [916, 377] on div at bounding box center [557, 330] width 1114 height 660
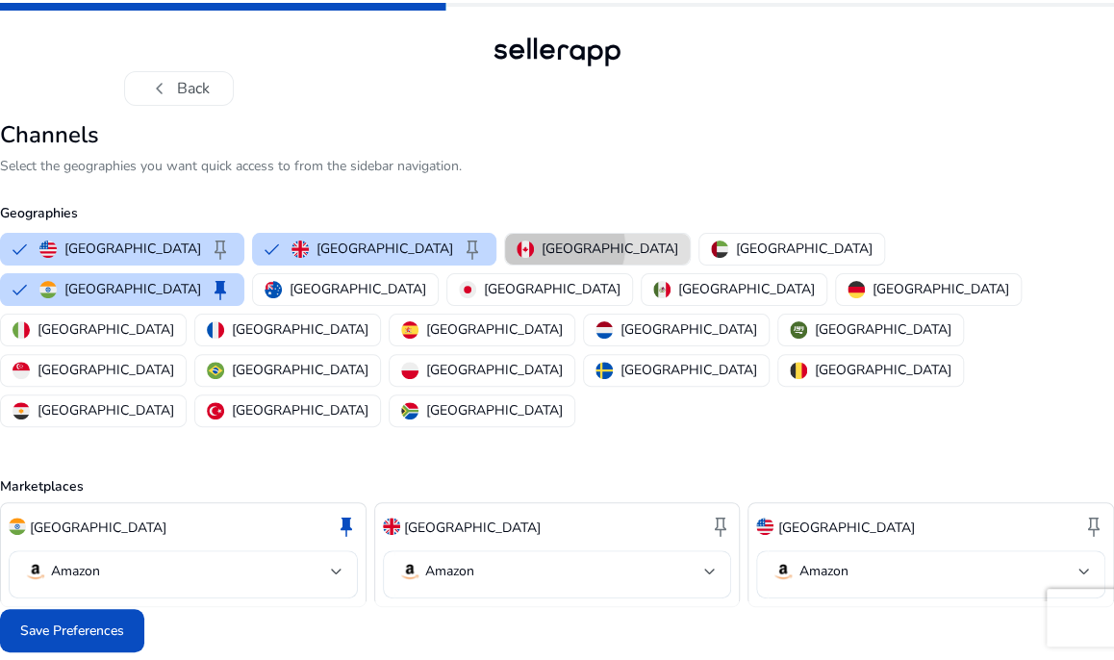
click at [541, 246] on p "[GEOGRAPHIC_DATA]" at bounding box center [609, 249] width 137 height 20
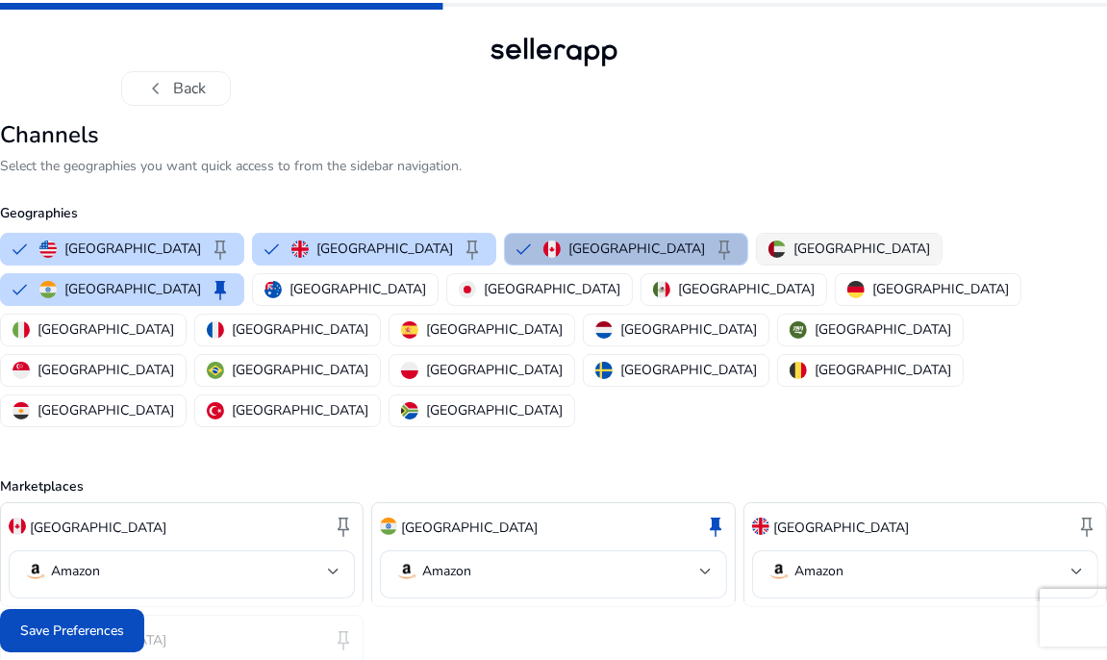
click at [768, 249] on div "[GEOGRAPHIC_DATA]" at bounding box center [849, 249] width 162 height 20
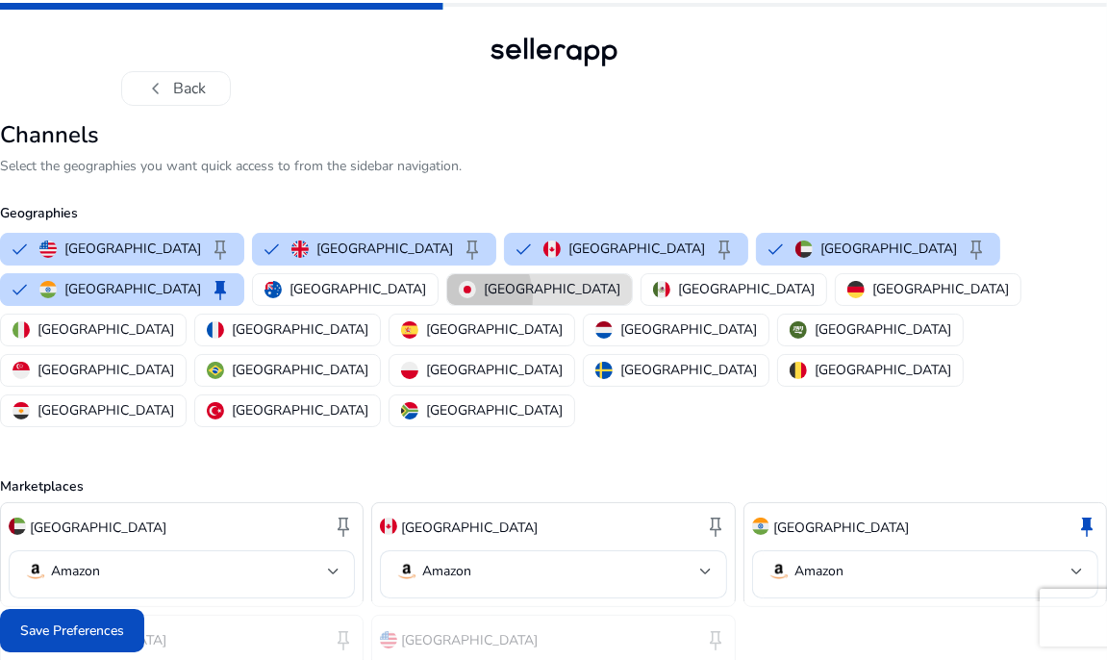
click at [447, 296] on button "[GEOGRAPHIC_DATA]" at bounding box center [539, 289] width 185 height 31
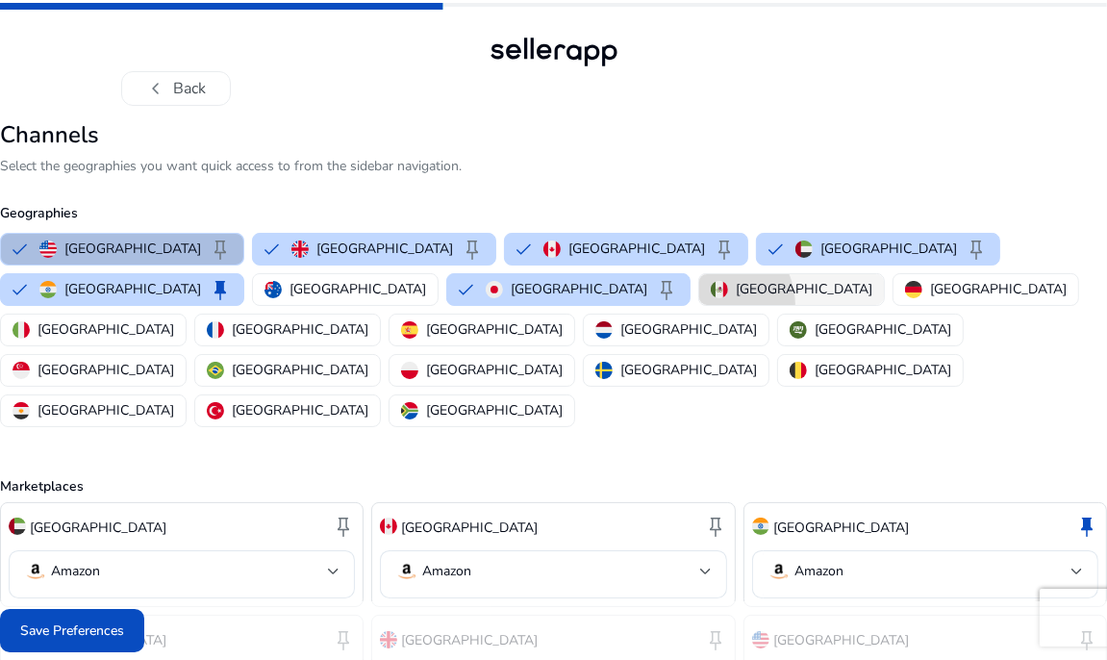
click at [698, 305] on mat-chip-option "[GEOGRAPHIC_DATA]" at bounding box center [791, 289] width 187 height 33
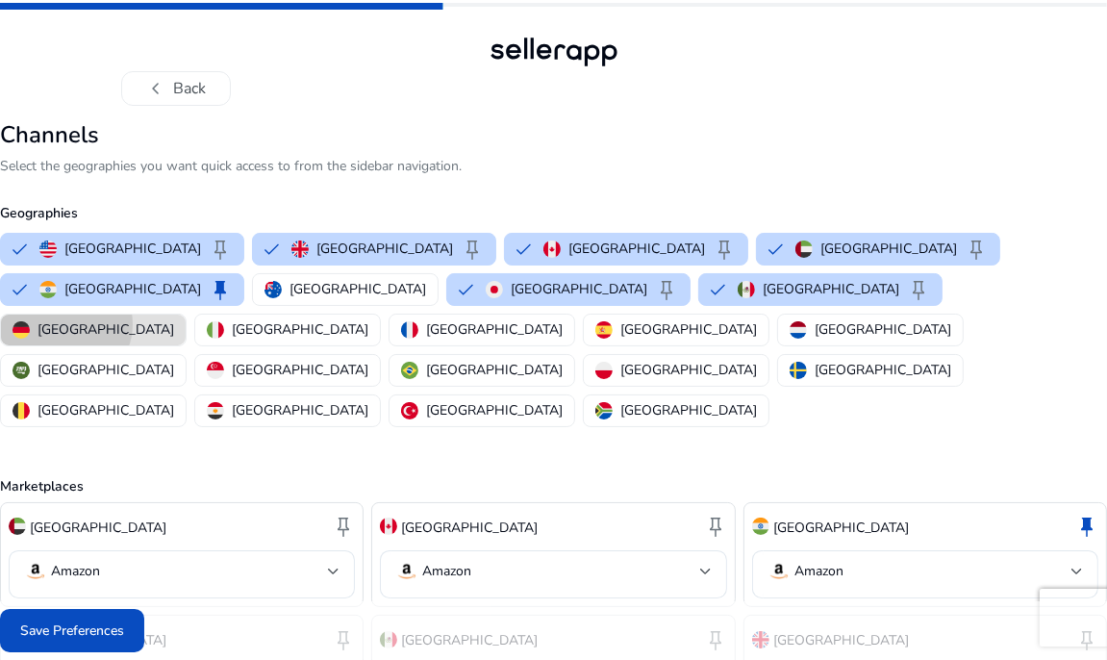
click at [174, 319] on p "[GEOGRAPHIC_DATA]" at bounding box center [106, 329] width 137 height 20
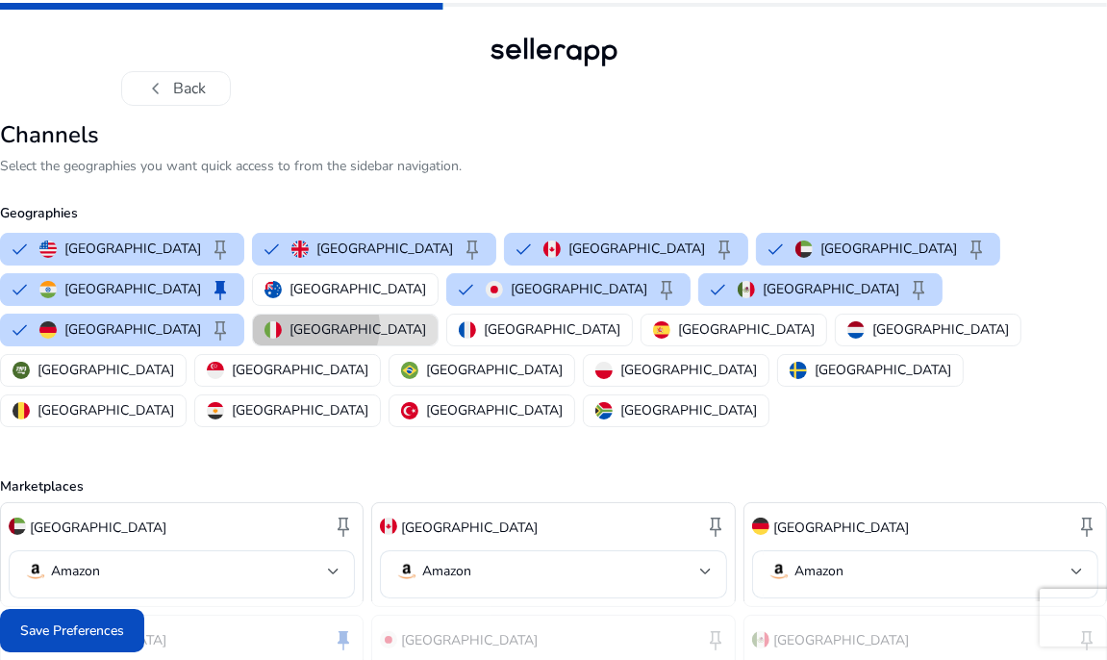
click at [438, 314] on button "[GEOGRAPHIC_DATA]" at bounding box center [345, 329] width 185 height 31
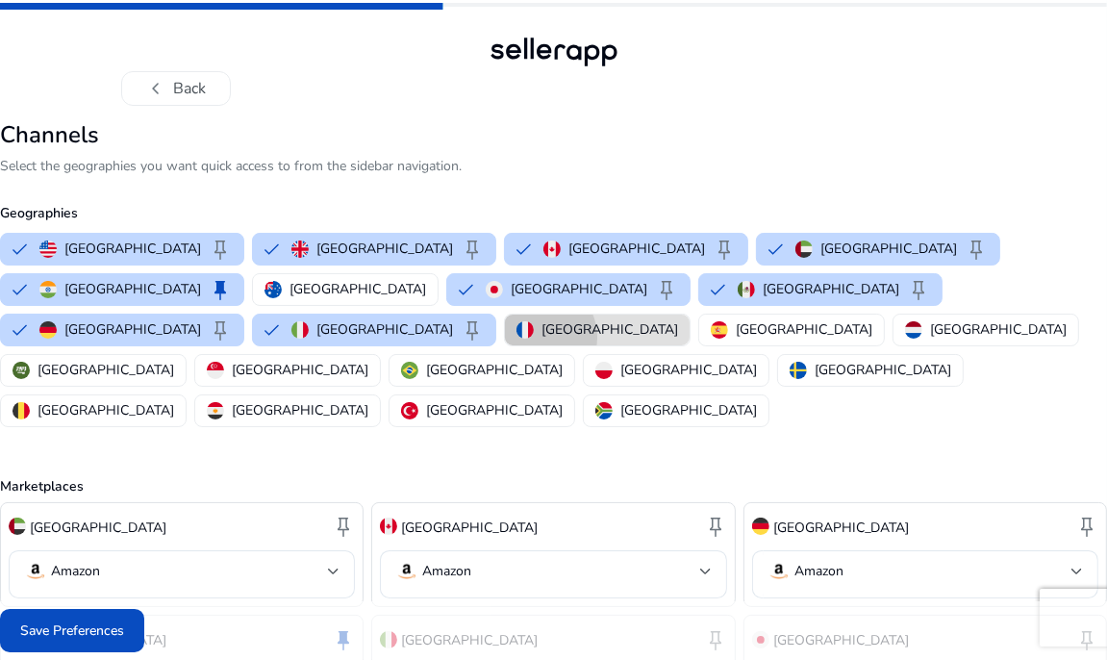
click at [650, 319] on div "[GEOGRAPHIC_DATA]" at bounding box center [597, 329] width 162 height 20
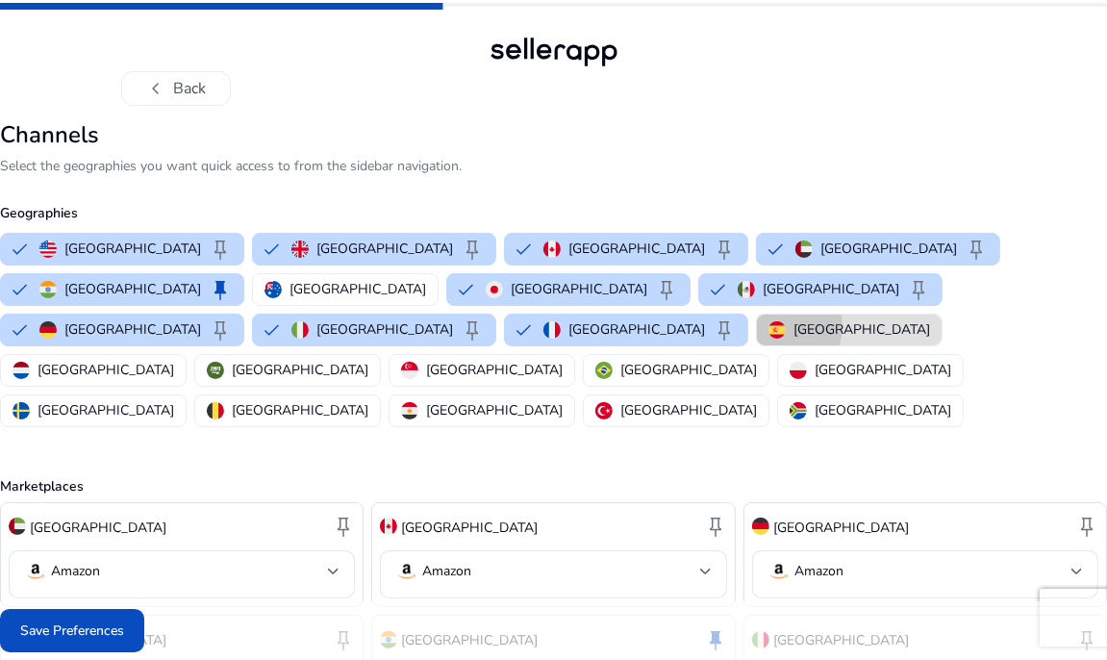
click at [786, 321] on img "button" at bounding box center [776, 329] width 17 height 17
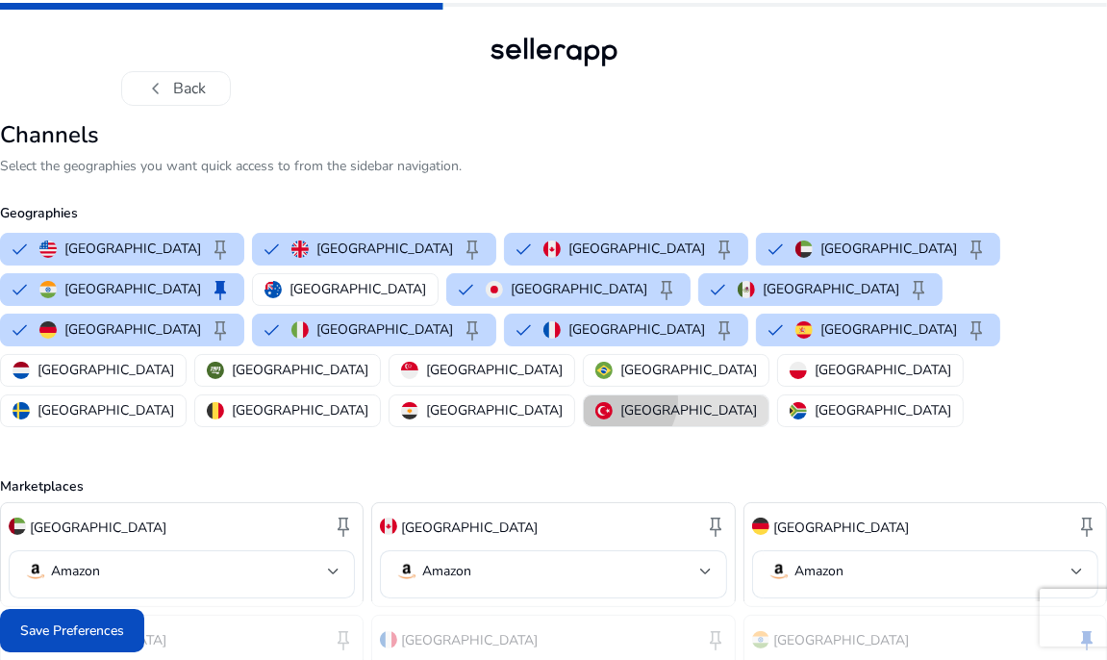
click at [757, 400] on div "[GEOGRAPHIC_DATA]" at bounding box center [676, 410] width 162 height 20
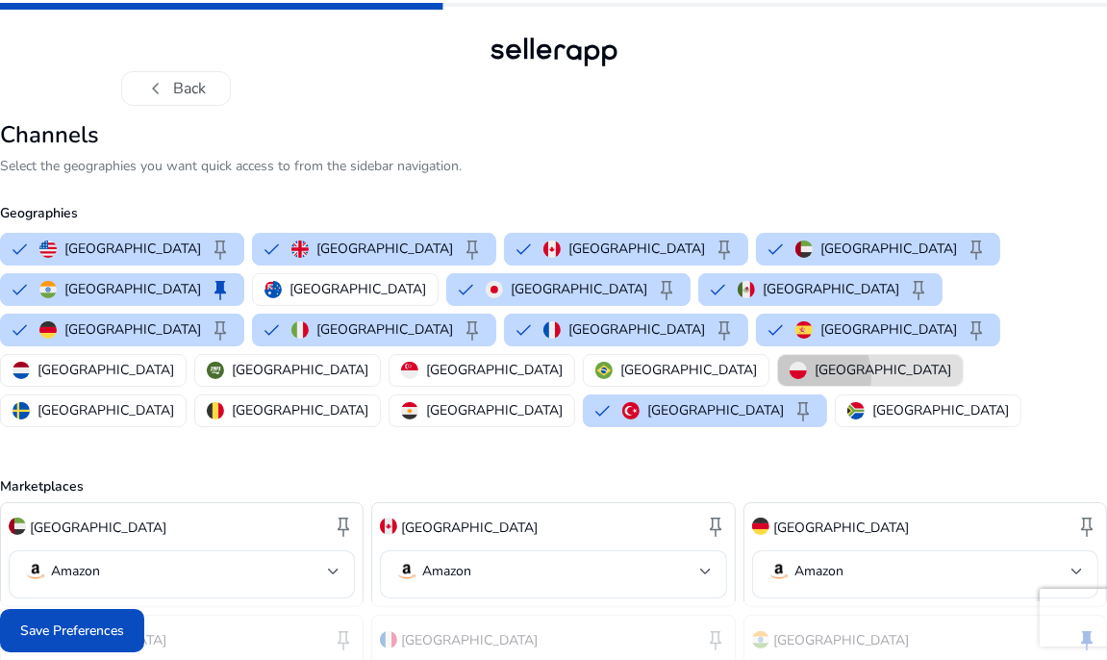
click at [790, 362] on img "button" at bounding box center [798, 370] width 17 height 17
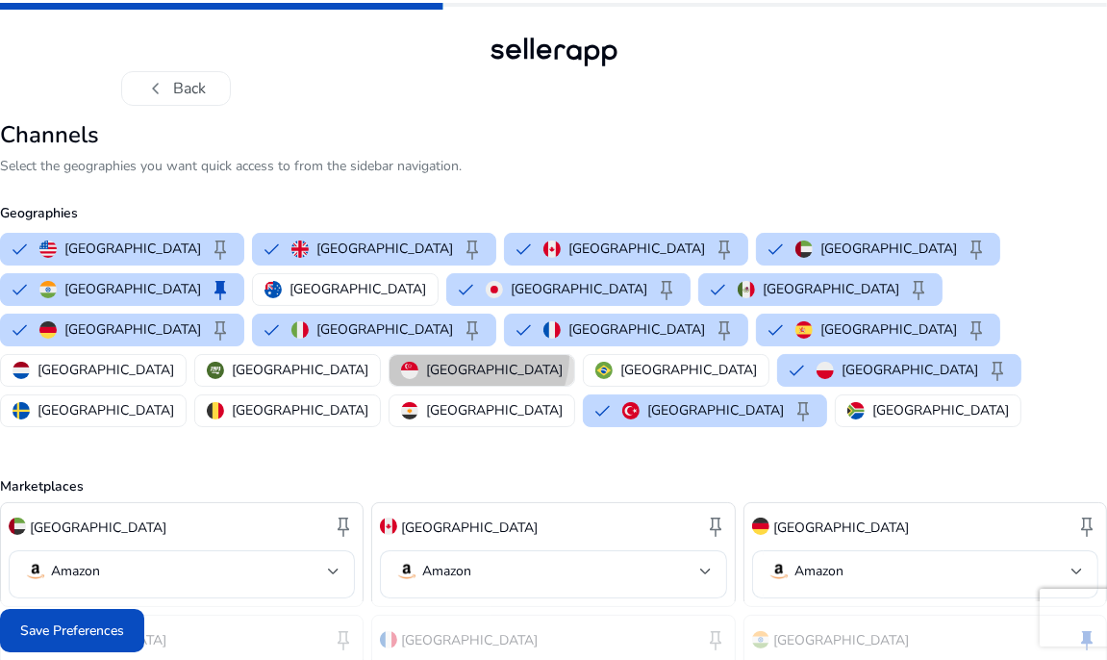
click at [389, 355] on button "[GEOGRAPHIC_DATA]" at bounding box center [481, 370] width 185 height 31
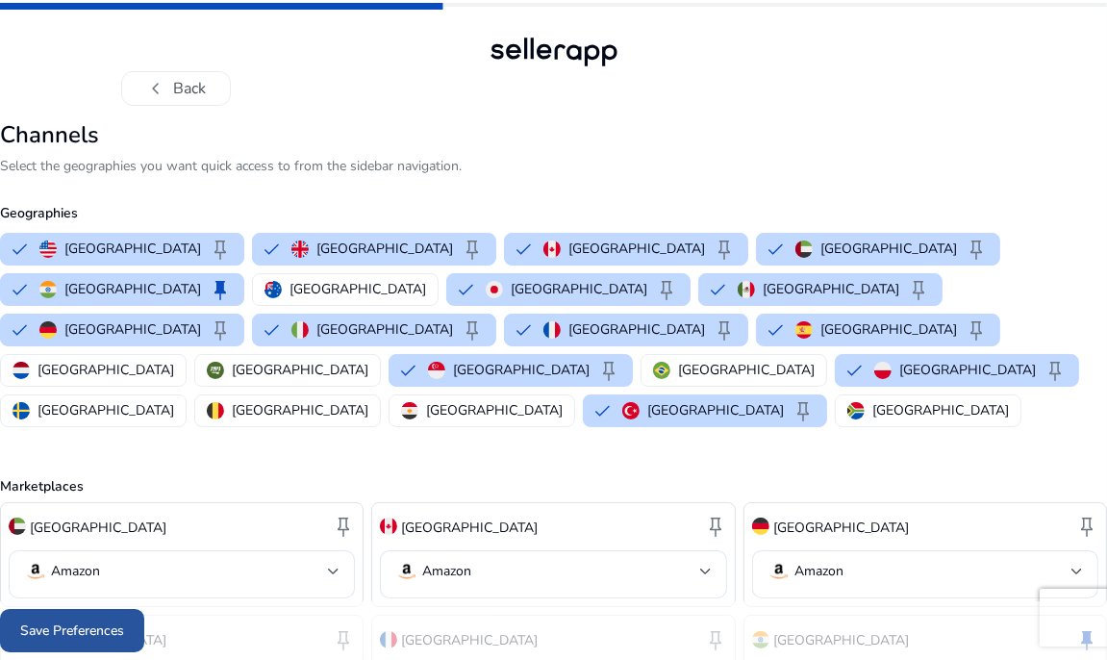
click at [55, 639] on span "Save Preferences" at bounding box center [72, 630] width 104 height 20
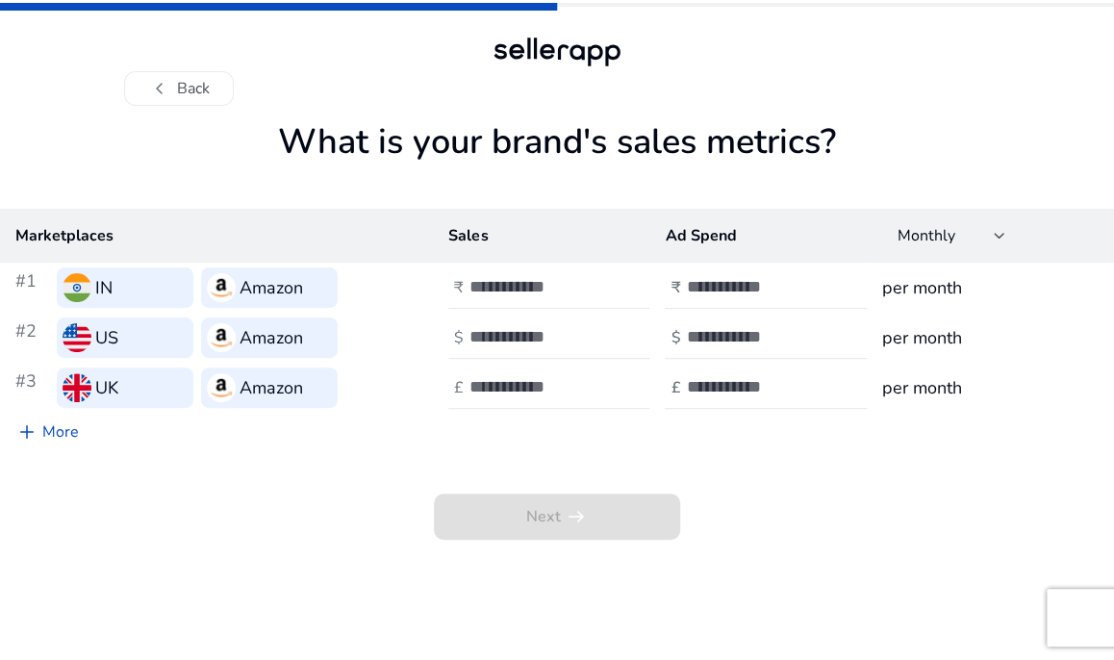
click at [70, 334] on img at bounding box center [77, 337] width 29 height 29
click at [939, 347] on h3 "per month" at bounding box center [990, 337] width 216 height 27
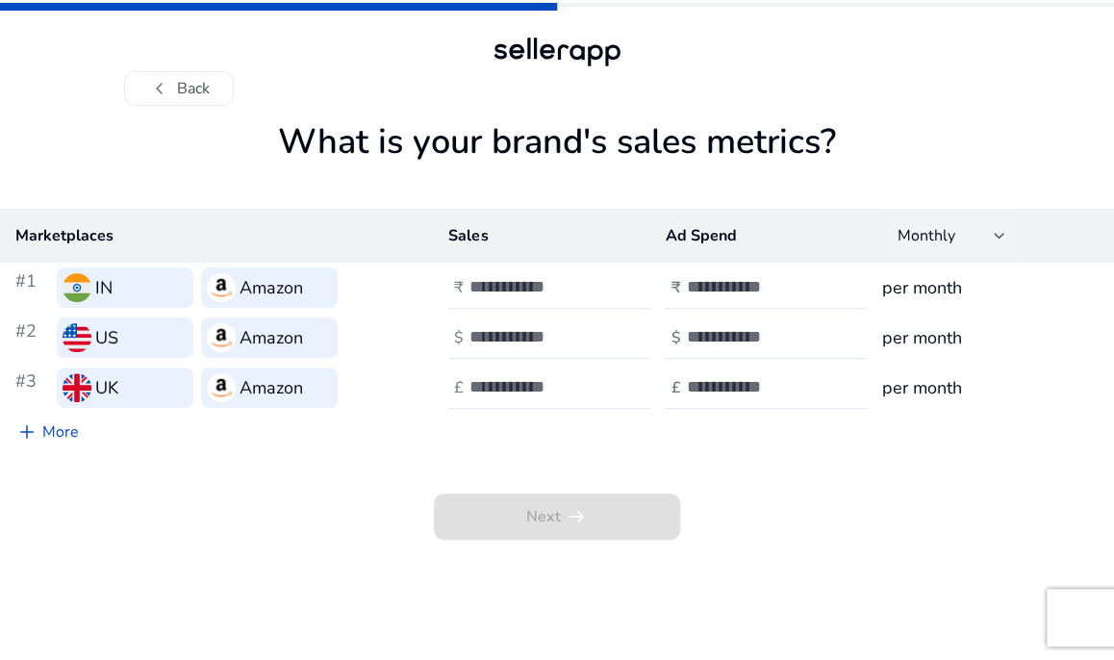
click at [988, 241] on div "Monthly" at bounding box center [945, 235] width 96 height 21
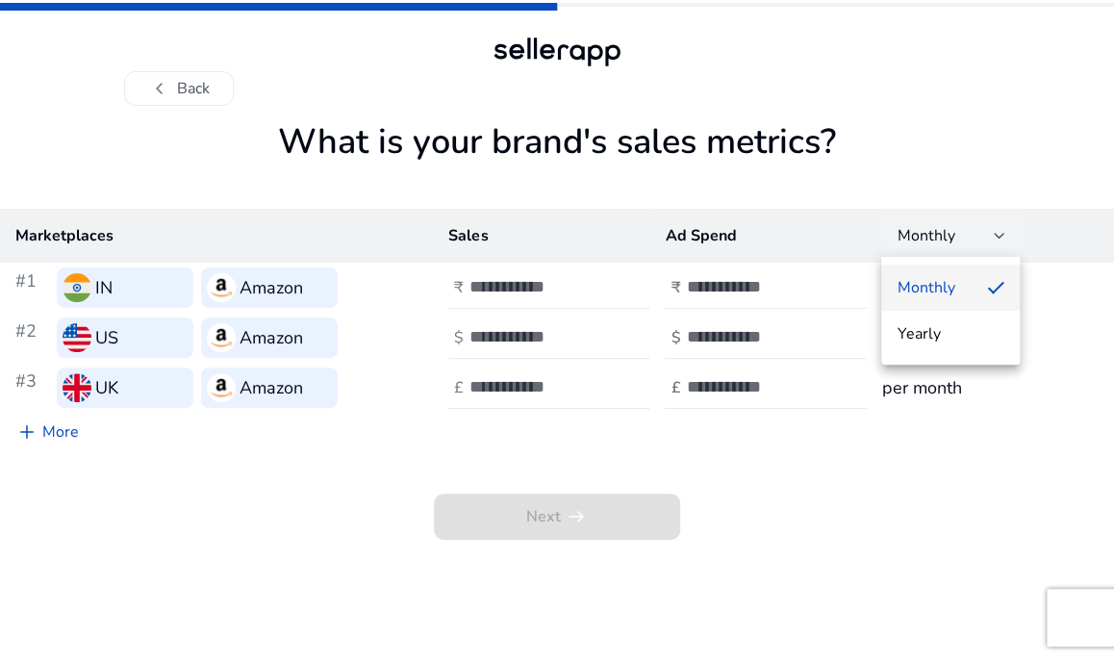
click at [69, 275] on div at bounding box center [557, 330] width 1114 height 660
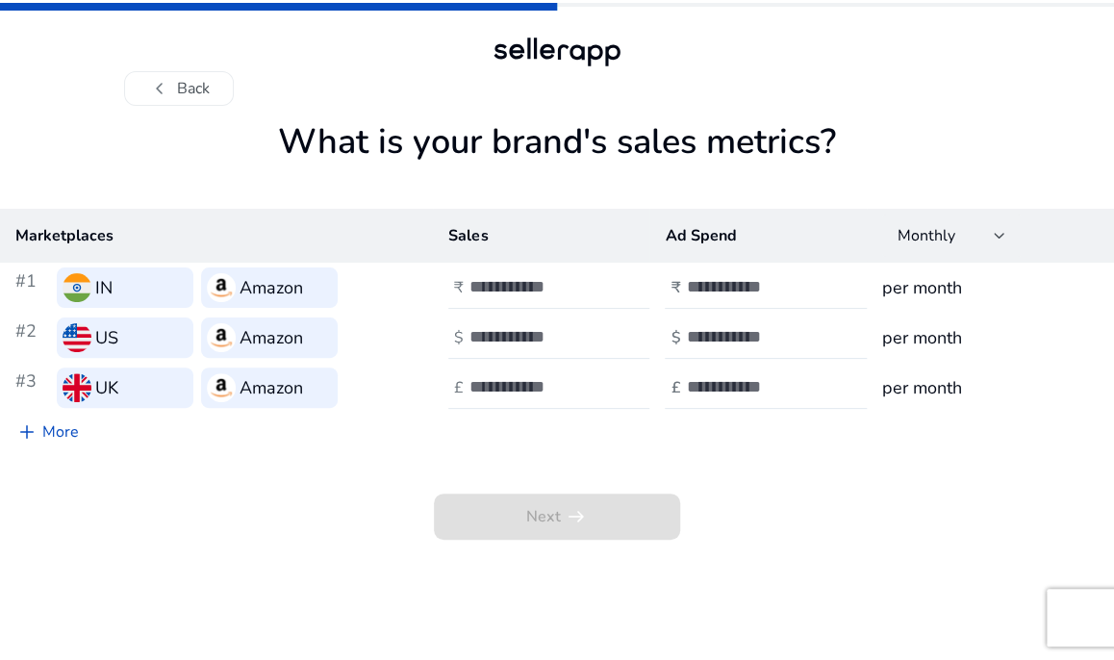
click at [69, 275] on img at bounding box center [77, 287] width 29 height 29
click at [81, 392] on img at bounding box center [77, 387] width 29 height 29
click at [266, 395] on h3 "Amazon" at bounding box center [270, 387] width 63 height 27
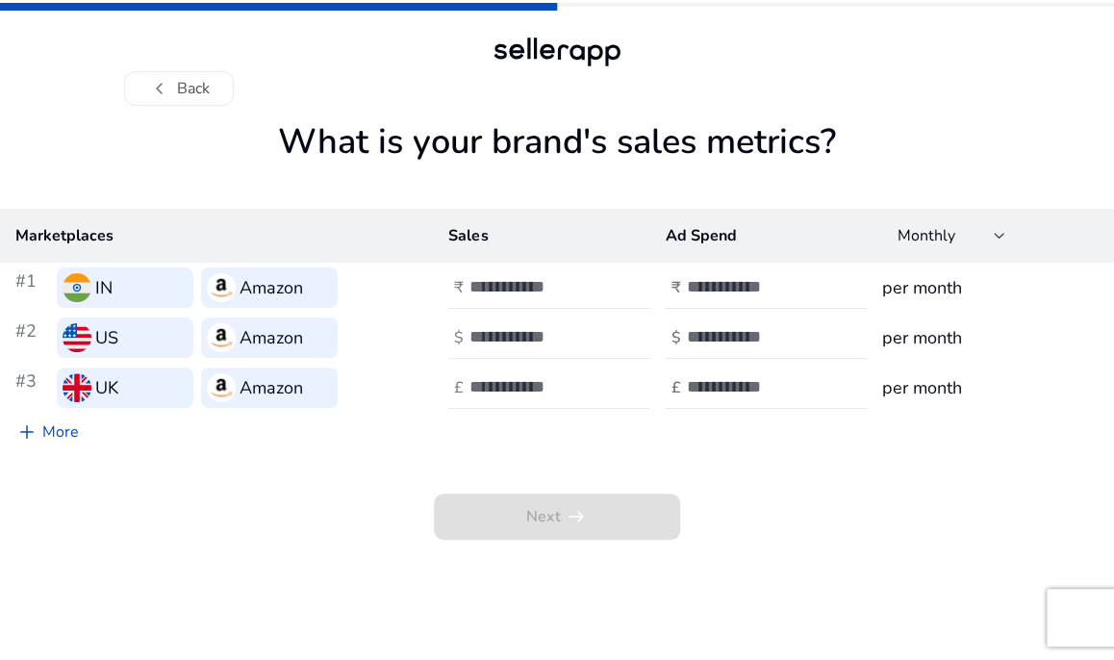
click at [266, 395] on h3 "Amazon" at bounding box center [270, 387] width 63 height 27
click at [509, 373] on div at bounding box center [555, 387] width 173 height 42
click at [730, 377] on input "number" at bounding box center [751, 386] width 130 height 21
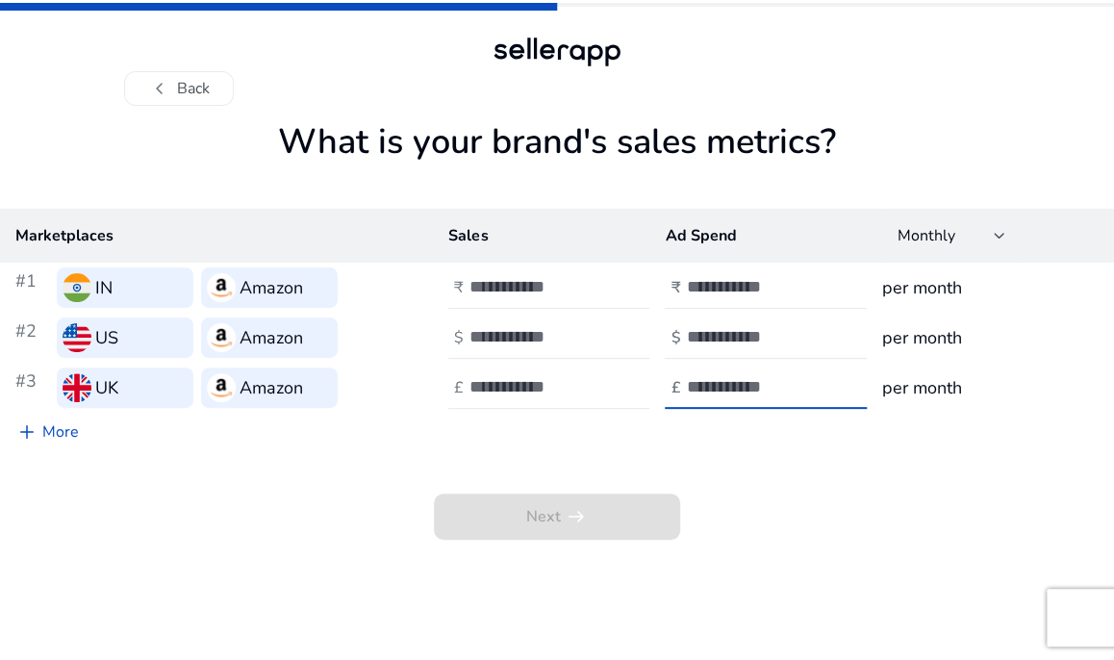
click at [730, 377] on input "number" at bounding box center [751, 386] width 130 height 21
click at [914, 398] on h3 "per month" at bounding box center [990, 387] width 216 height 27
click at [993, 238] on div at bounding box center [999, 236] width 12 height 8
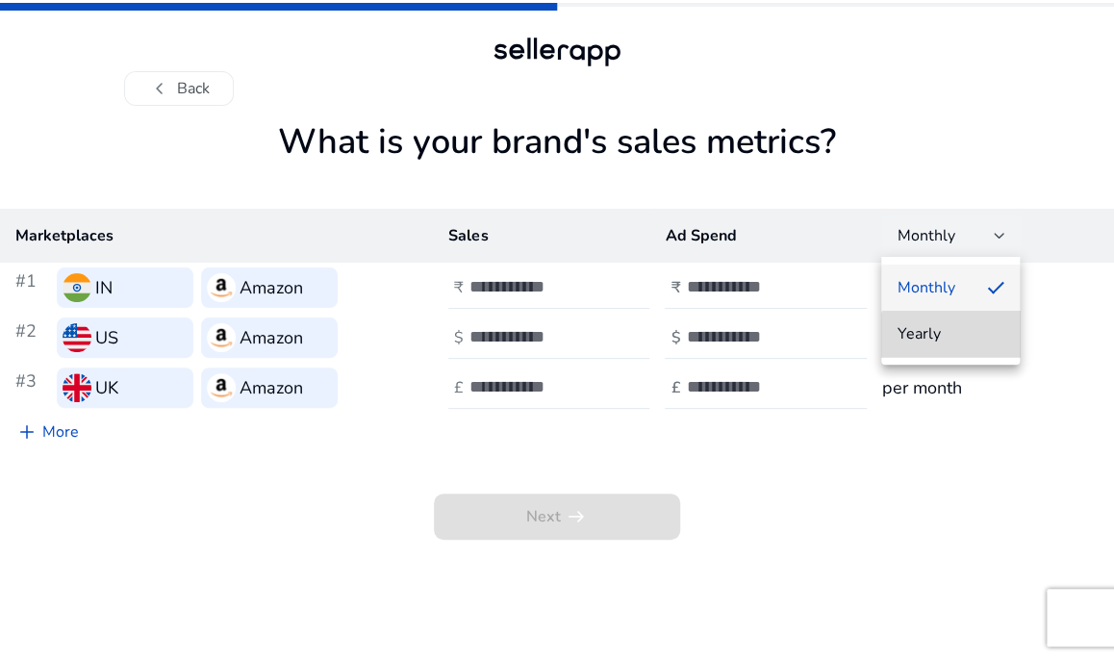
click at [954, 337] on span "Yearly" at bounding box center [950, 333] width 108 height 21
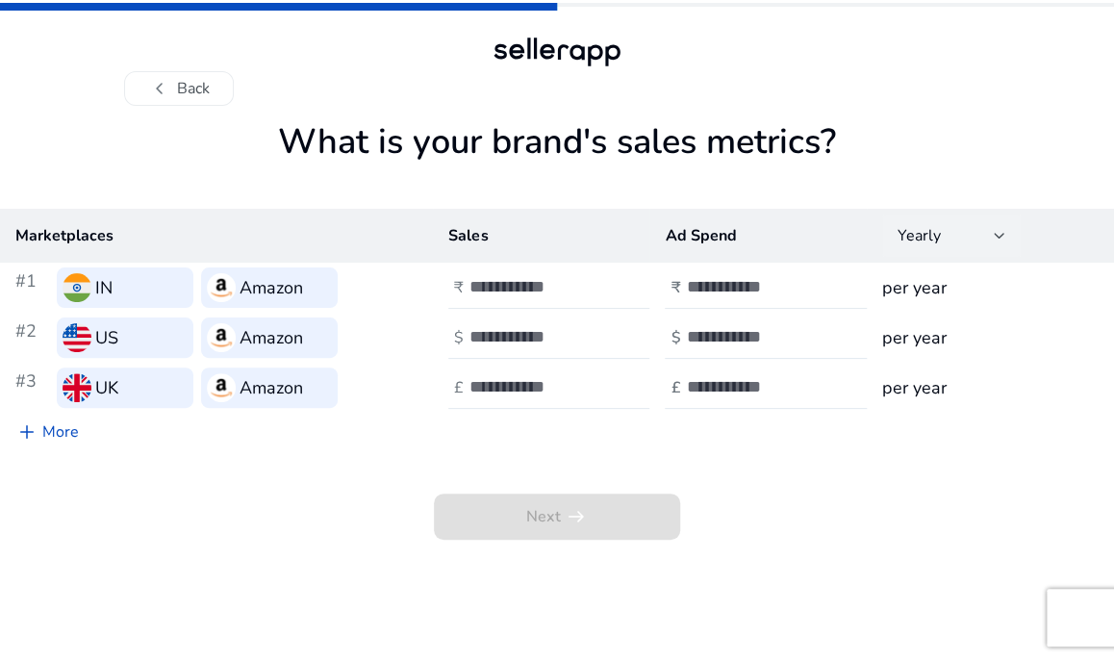
click at [1004, 245] on div "Yearly" at bounding box center [951, 235] width 138 height 42
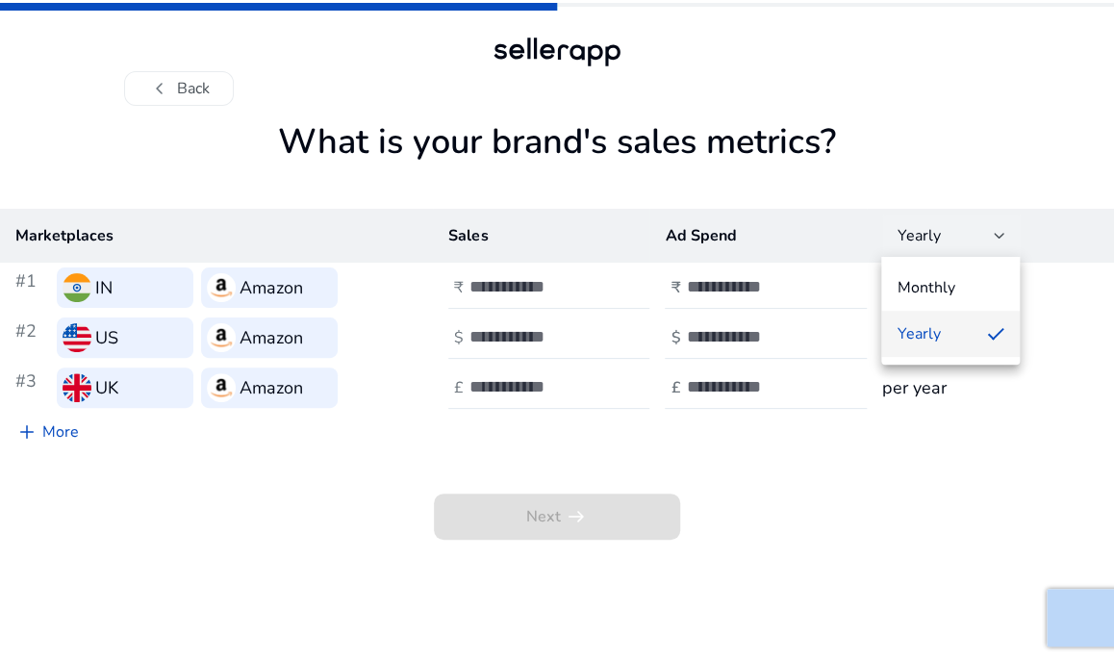
click at [1004, 245] on div at bounding box center [557, 330] width 1114 height 660
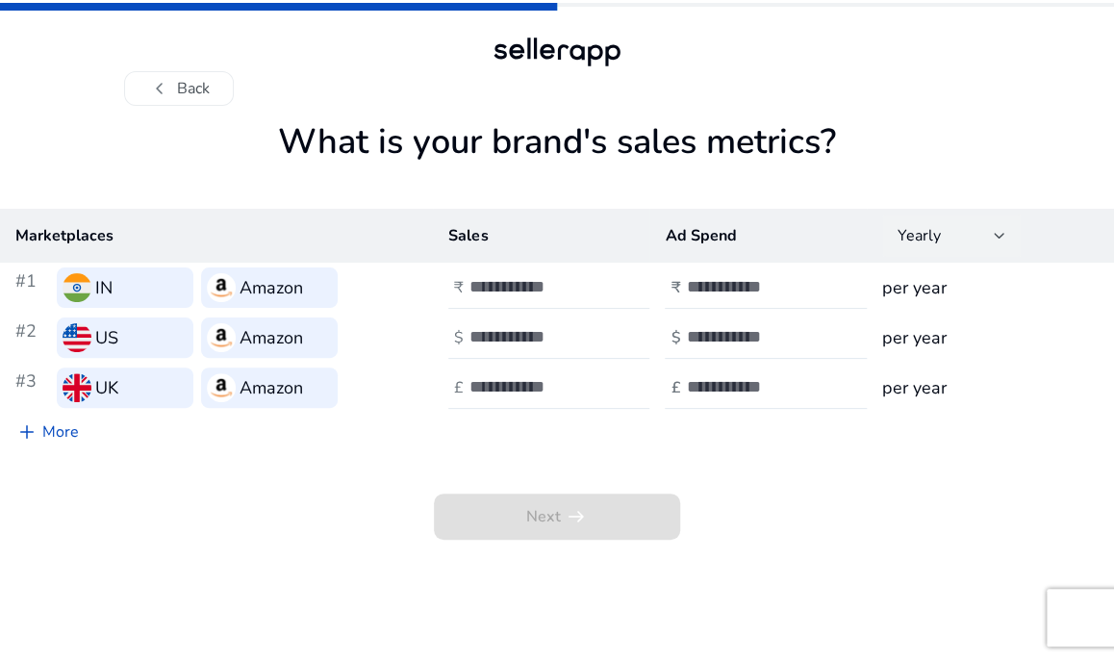
click at [991, 246] on div "Yearly" at bounding box center [951, 235] width 108 height 23
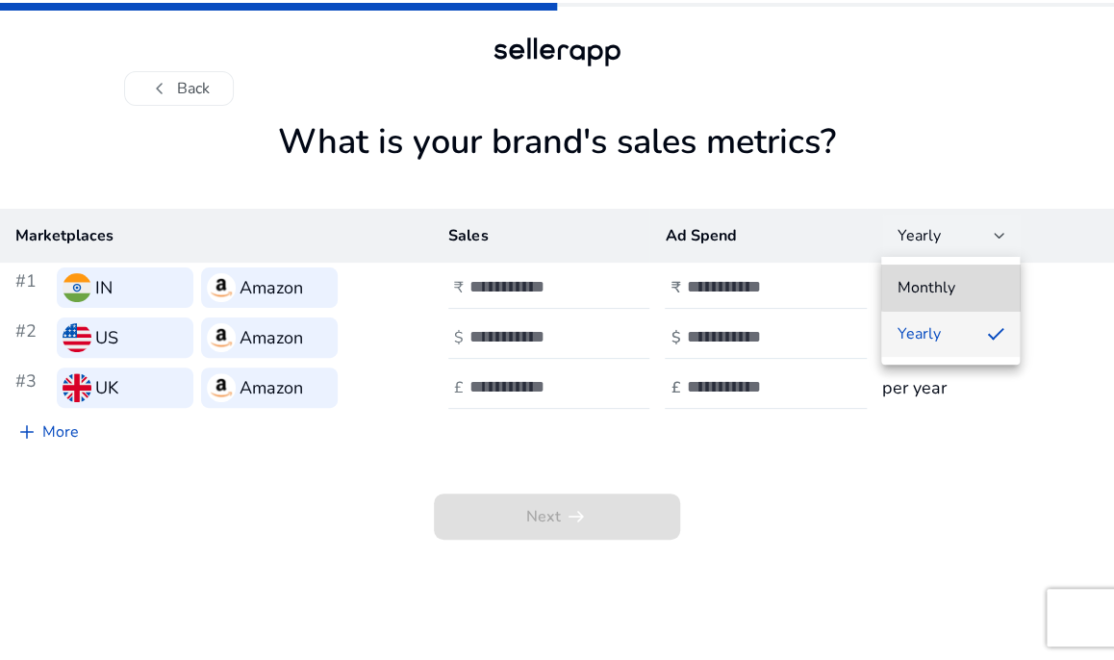
click at [962, 285] on span "Monthly" at bounding box center [950, 287] width 108 height 21
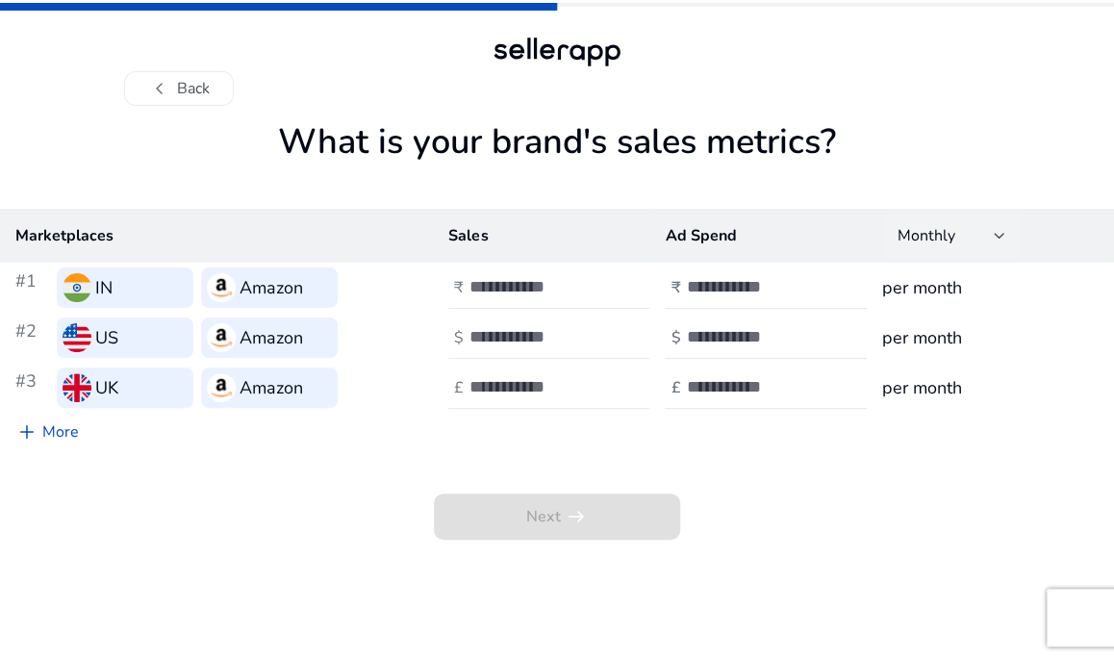
click at [523, 297] on input "number" at bounding box center [534, 286] width 130 height 21
type input "***"
click at [506, 344] on input "number" at bounding box center [534, 336] width 130 height 21
type input "*"
click at [482, 379] on input "number" at bounding box center [534, 386] width 130 height 21
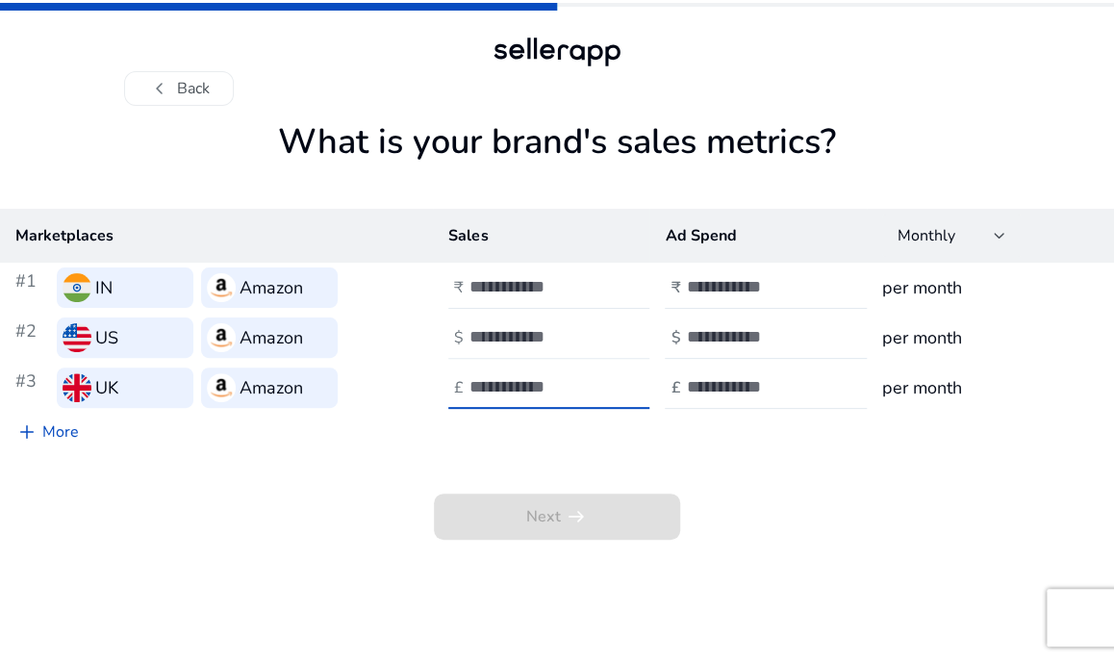
type input "*"
click at [515, 333] on input "*" at bounding box center [534, 336] width 130 height 21
type input "***"
click at [491, 374] on div "*" at bounding box center [555, 387] width 173 height 42
type input "***"
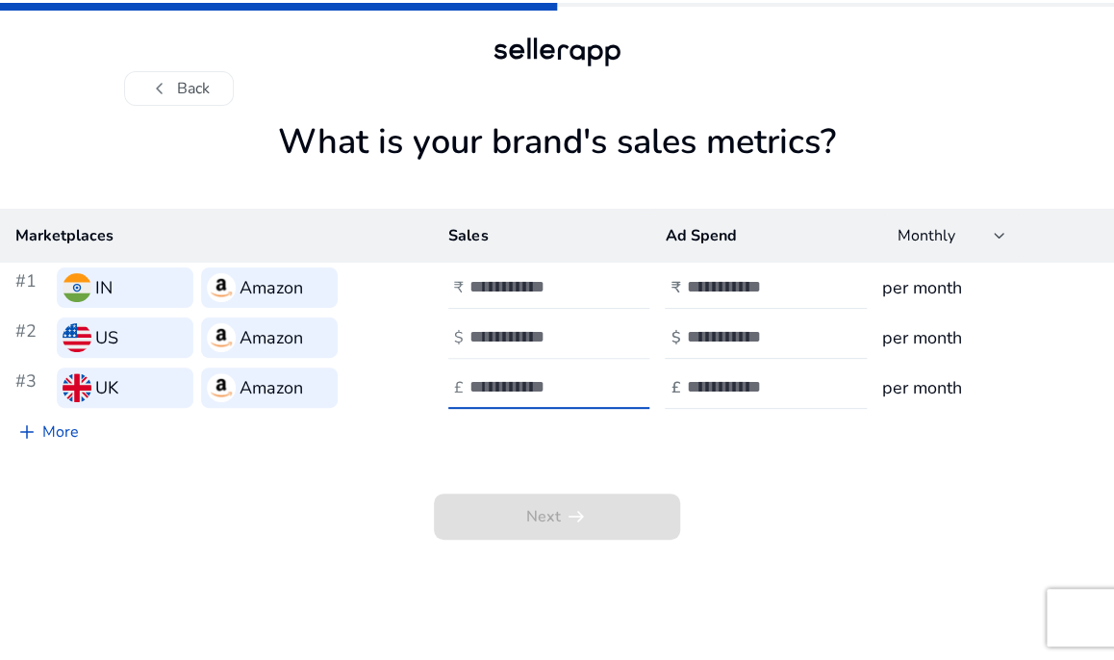
click at [625, 335] on div "***" at bounding box center [555, 337] width 173 height 42
